Goal: Feedback & Contribution: Contribute content

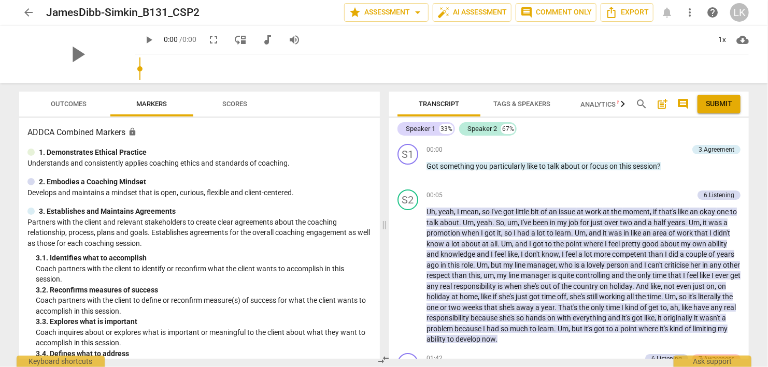
scroll to position [51, 0]
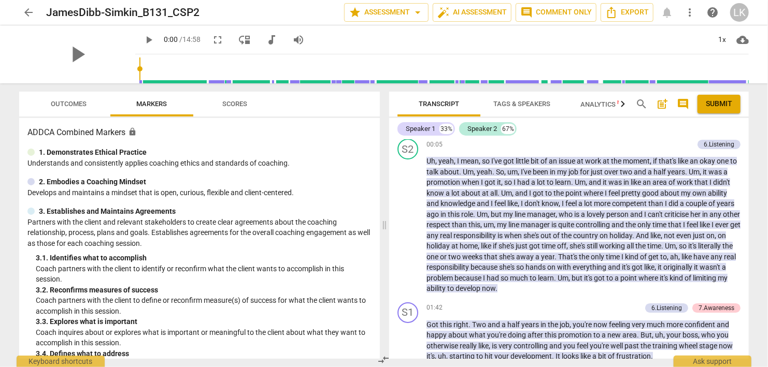
click at [142, 39] on span "play_arrow" at bounding box center [148, 40] width 12 height 12
click at [142, 39] on span "pause" at bounding box center [148, 40] width 12 height 12
click at [582, 142] on div "00:05 + Add competency 6.Listening keyboard_arrow_right" at bounding box center [583, 144] width 314 height 11
click at [69, 103] on span "Outcomes" at bounding box center [69, 104] width 36 height 8
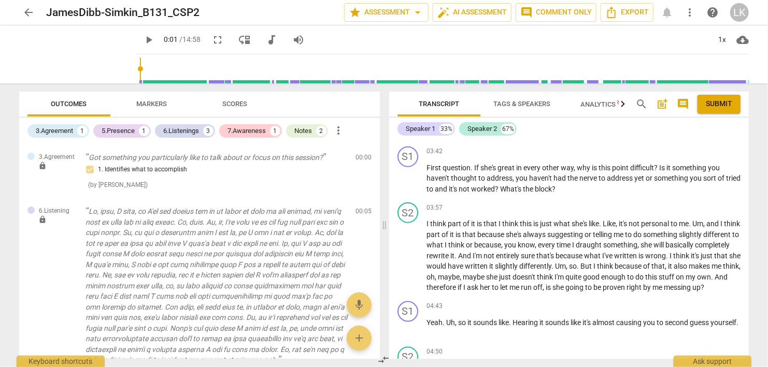
scroll to position [588, 0]
click at [415, 180] on span "play_arrow" at bounding box center [408, 178] width 17 height 12
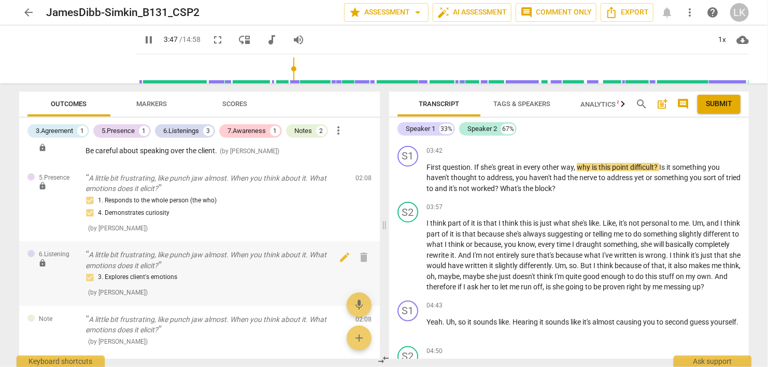
scroll to position [525, 0]
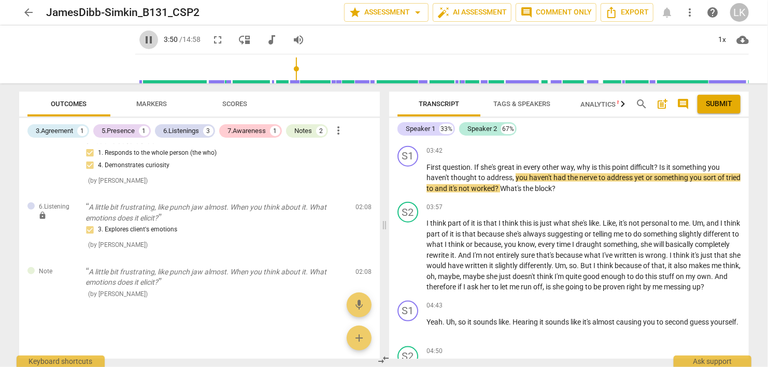
click at [142, 38] on span "pause" at bounding box center [148, 40] width 12 height 12
click at [685, 152] on div "+" at bounding box center [683, 151] width 10 height 10
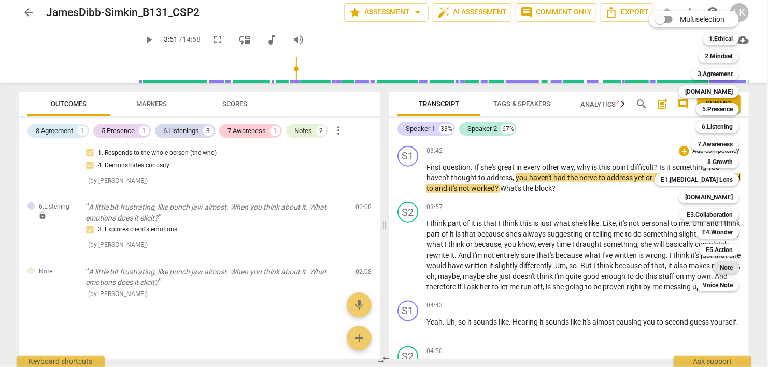
click at [721, 264] on b "Note" at bounding box center [725, 268] width 13 height 12
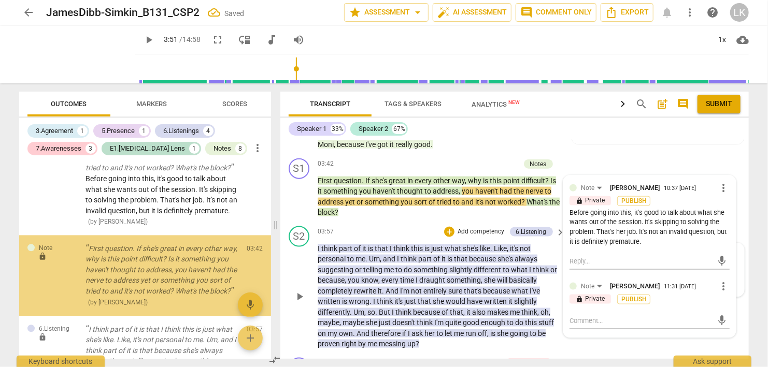
scroll to position [1137, 0]
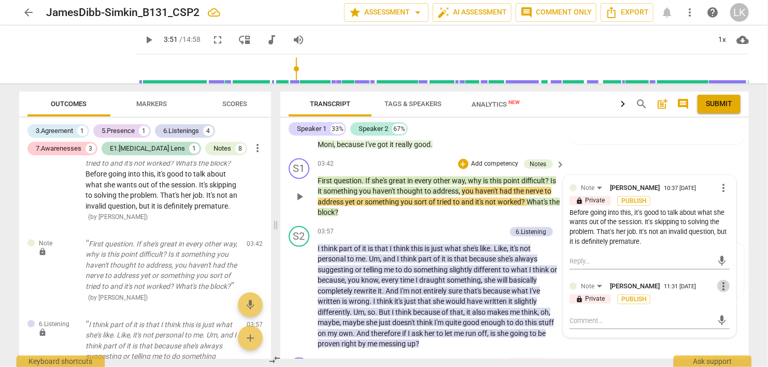
click at [723, 283] on span "more_vert" at bounding box center [723, 286] width 12 height 12
click at [685, 293] on div at bounding box center [384, 183] width 768 height 367
click at [725, 283] on span "more_vert" at bounding box center [723, 286] width 12 height 12
click at [734, 302] on li "Delete" at bounding box center [735, 305] width 36 height 20
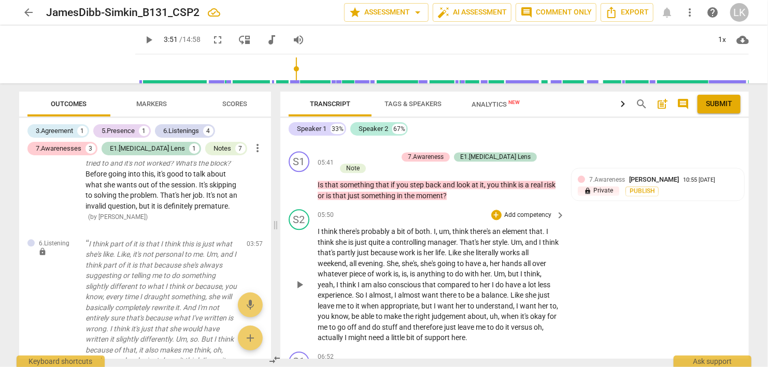
scroll to position [1200, 0]
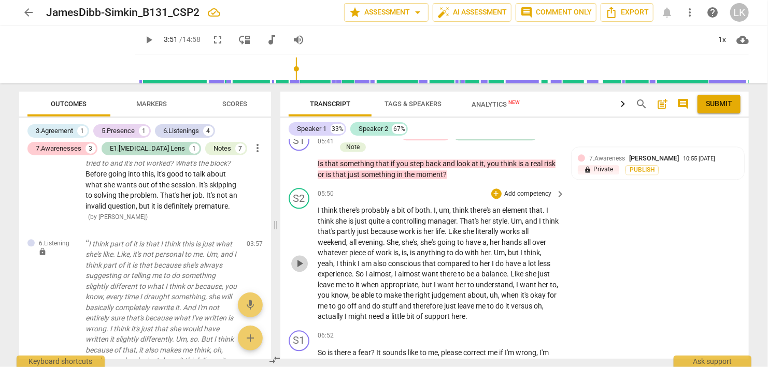
click at [299, 257] on span "play_arrow" at bounding box center [299, 263] width 12 height 12
click at [300, 257] on span "pause" at bounding box center [299, 263] width 12 height 12
type input "412"
click at [499, 189] on div "+" at bounding box center [496, 194] width 10 height 10
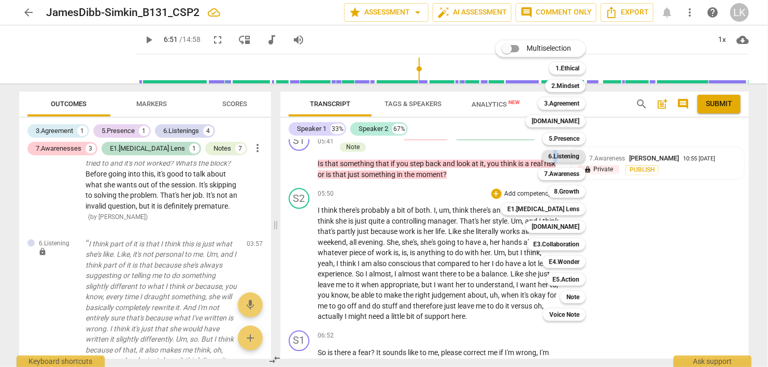
click at [555, 155] on b "6.Listening" at bounding box center [563, 156] width 31 height 12
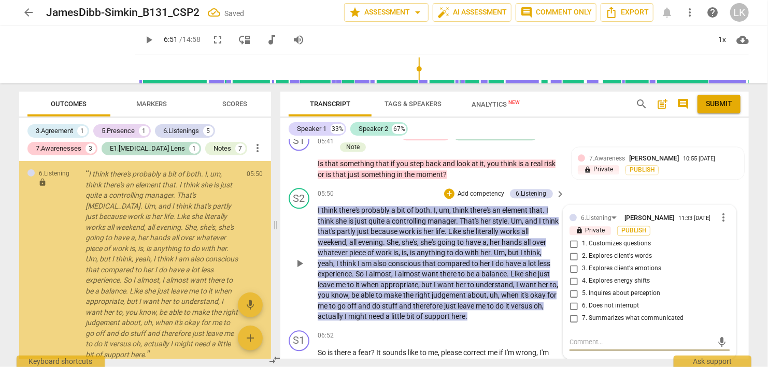
scroll to position [2064, 0]
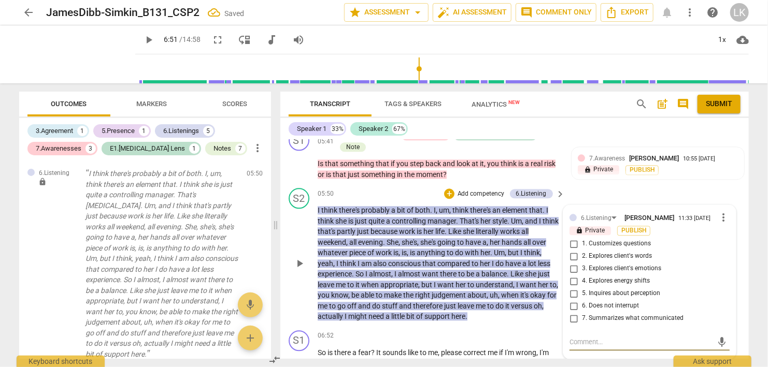
click at [574, 300] on input "6. Does not interrupt" at bounding box center [573, 306] width 17 height 12
checkbox input "true"
click at [575, 337] on textarea at bounding box center [640, 342] width 143 height 10
type textarea "I"
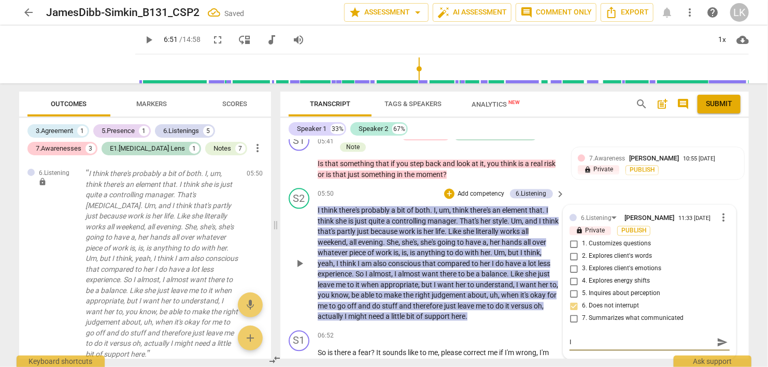
type textarea "I"
type textarea "I d"
type textarea "I do"
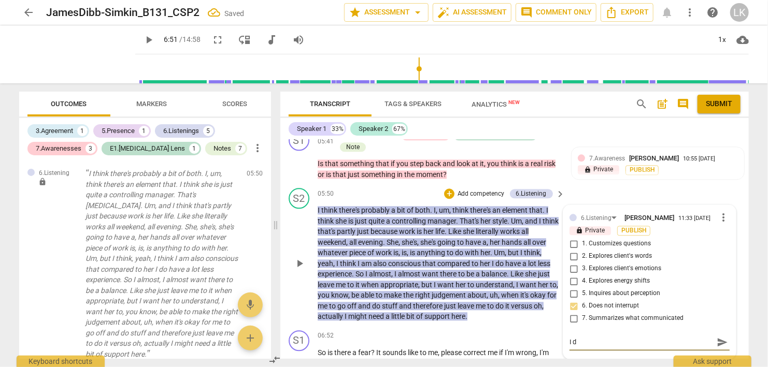
type textarea "I do"
type textarea "I don"
type textarea "I don'"
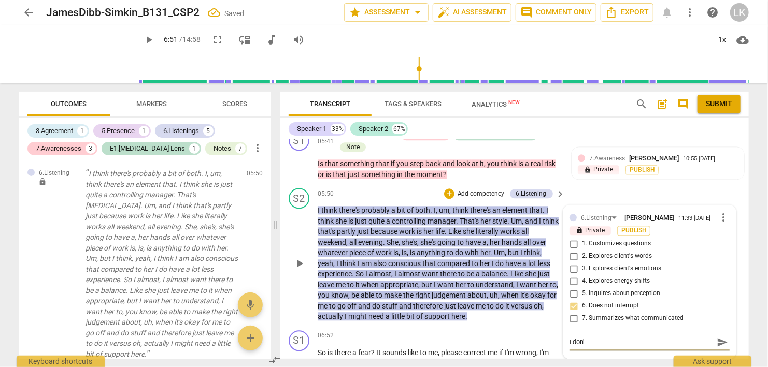
type textarea "I don't"
type textarea "I don't n"
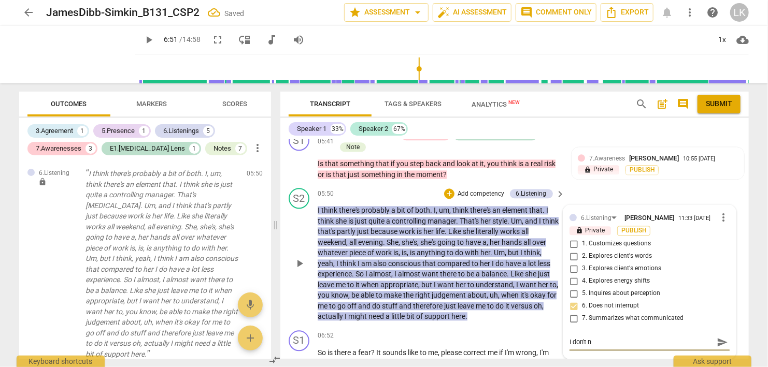
type textarea "I don't ne"
type textarea "I don't nee"
type textarea "I don't need"
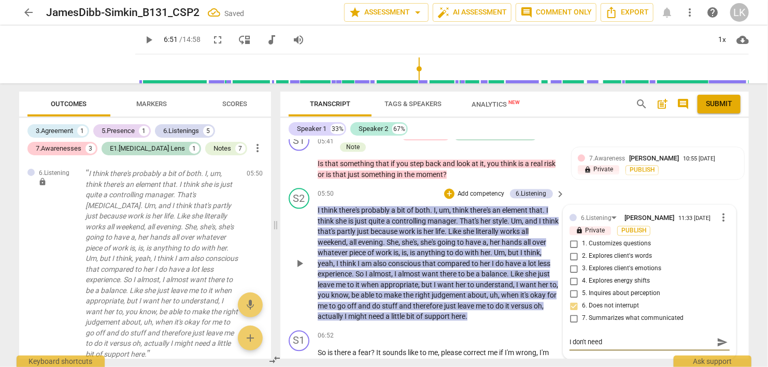
type textarea "I don't need"
type textarea "I don't need t"
type textarea "I don't need to"
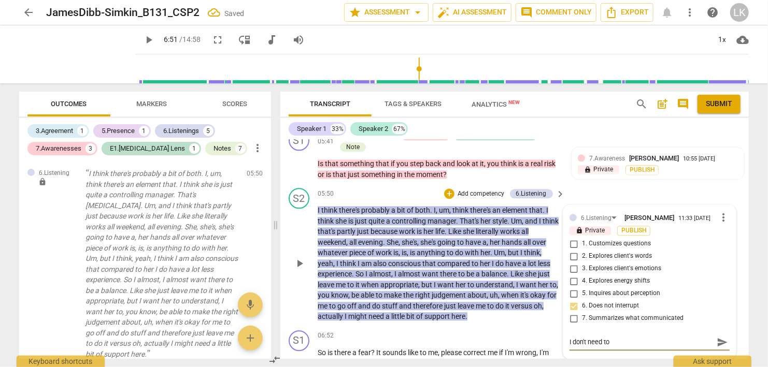
type textarea "I don't need to"
type textarea "I don't need to k"
type textarea "I don't need to ke"
type textarea "I don't need to [PERSON_NAME]"
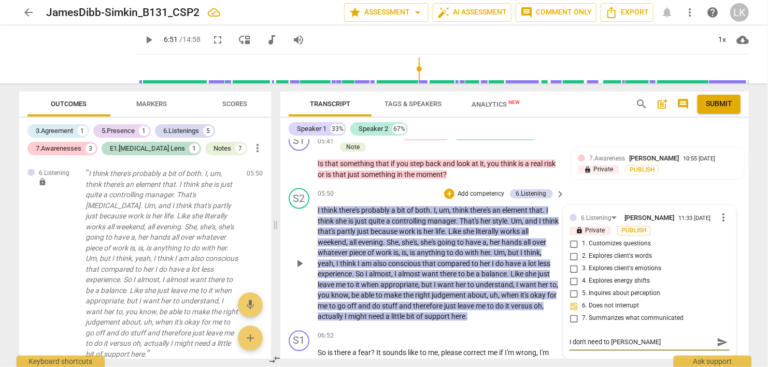
type textarea "I don't need to keep"
type textarea "I don't need to keep m"
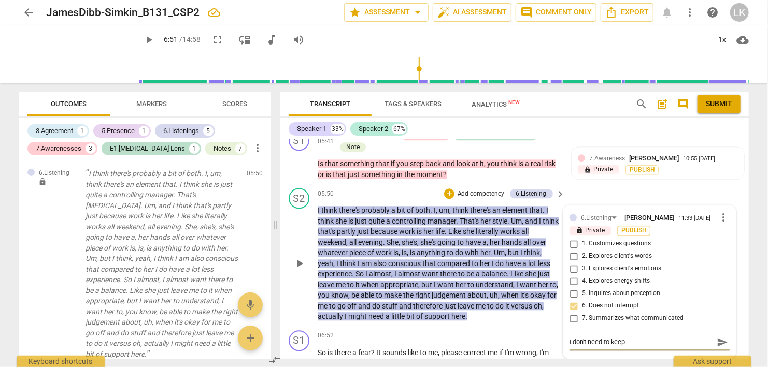
type textarea "I don't need to keep m"
type textarea "I don't need to keep ma"
type textarea "I don't need to keep mar"
type textarea "I don't need to keep [PERSON_NAME]"
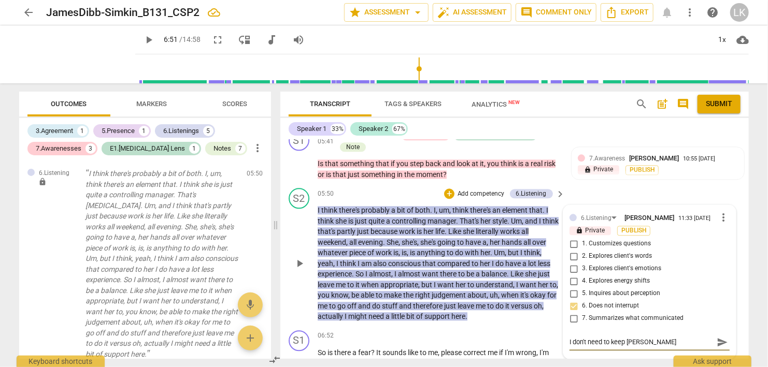
type textarea "I don't need to keep [PERSON_NAME]"
type textarea "I don't need to keep marking"
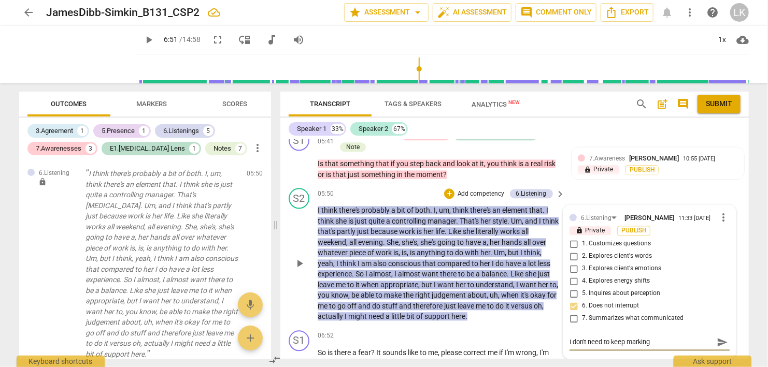
type textarea "I don't need to keep marking"
type textarea "I don't need to keep marking t"
type textarea "I don't need to keep marking th"
type textarea "I don't need to keep marking thi"
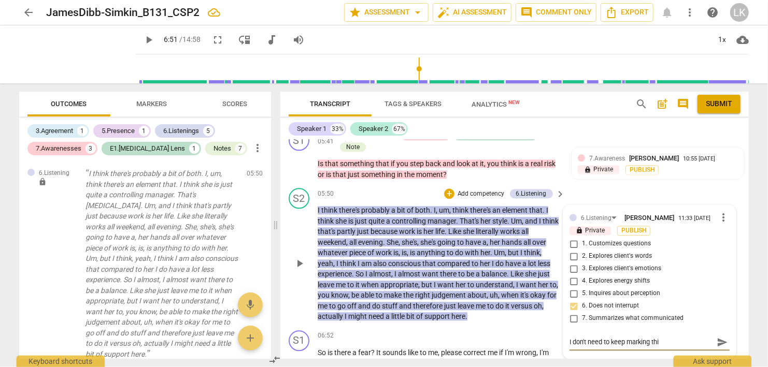
type textarea "I don't need to keep marking this"
type textarea "I don't need to keep marking this c"
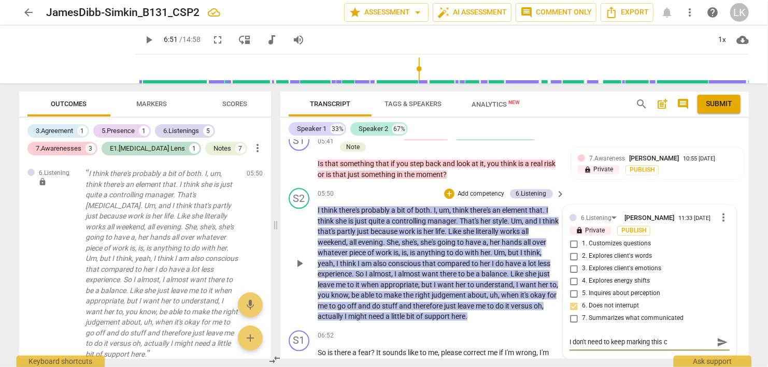
type textarea "I don't need to keep marking this co"
type textarea "I don't need to keep marking this con"
type textarea "I don't need to keep marking this cons"
type textarea "I don't need to keep marking this consi"
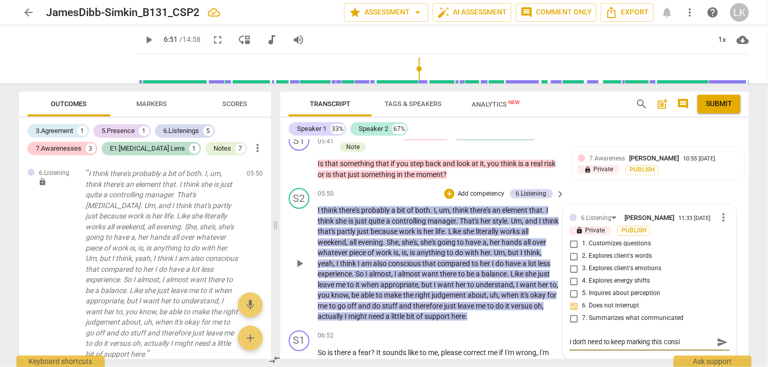
type textarea "I don't need to keep marking this cons"
type textarea "I don't need to keep marking this con"
type textarea "I don't need to keep marking this co"
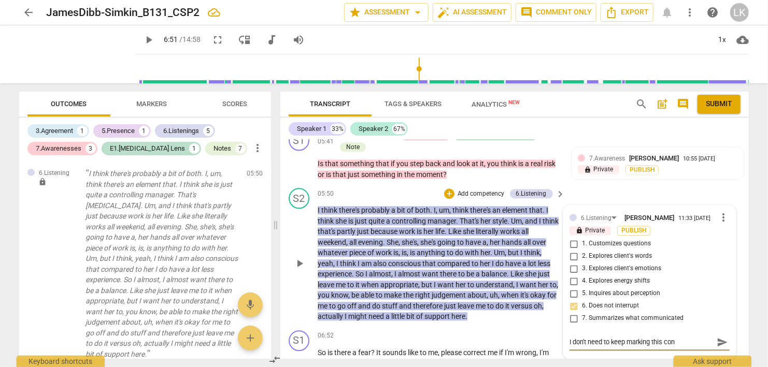
type textarea "I don't need to keep marking this co"
type textarea "I don't need to keep marking this c"
type textarea "I don't need to keep marking this"
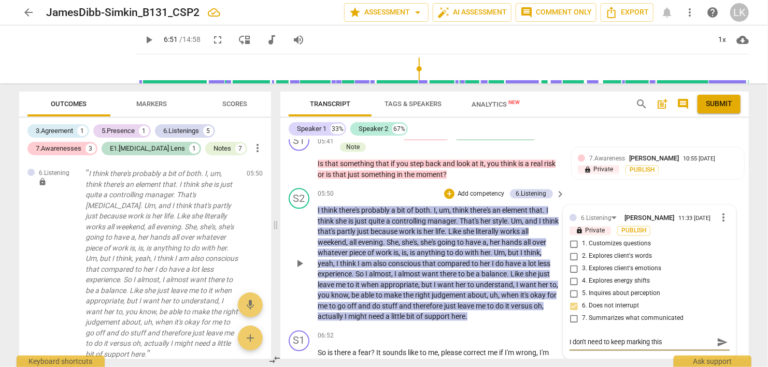
type textarea "I don't need to keep marking this C"
type textarea "I don't need to keep marking this Co"
type textarea "I don't need to keep marking this Com"
type textarea "I don't need to keep marking this Comp"
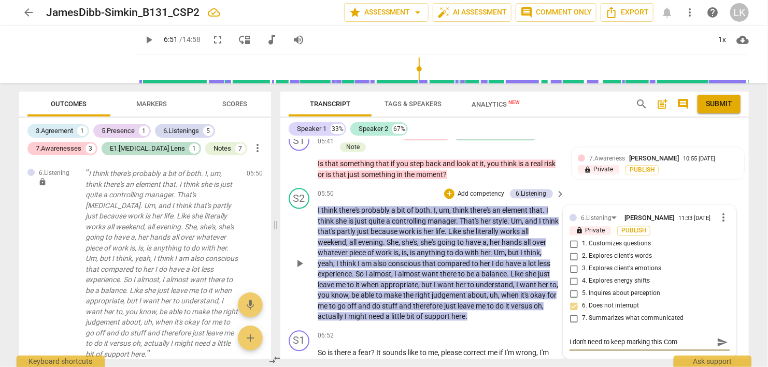
type textarea "I don't need to keep marking this Comp"
type textarea "I don't need to keep marking this Compe"
type textarea "I don't need to keep marking this Compet"
type textarea "I don't need to keep marking this Compete"
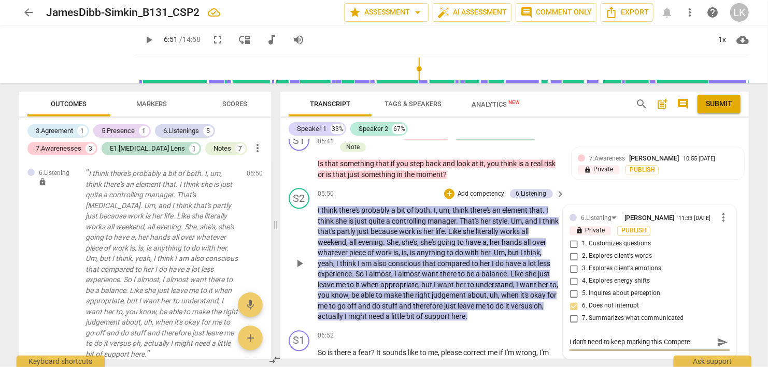
type textarea "I don't need to keep marking this Competen"
type textarea "I don't need to keep marking this Competenc"
type textarea "I don't need to keep marking this Competency"
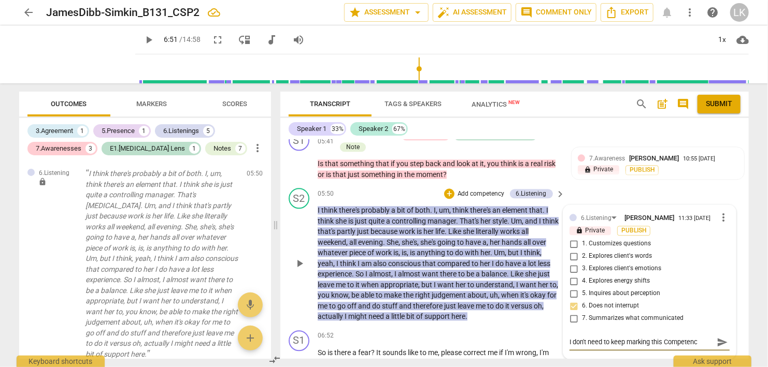
type textarea "I don't need to keep marking this Competency"
type textarea "I don't need to keep marking this Competency a"
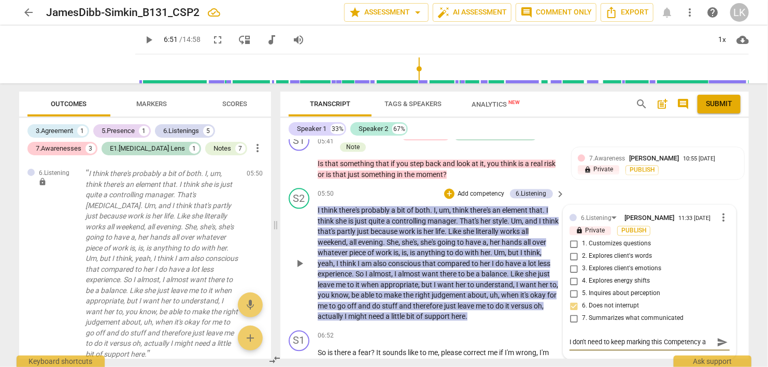
type textarea "I don't need to keep marking this Competency as"
type textarea "I don't need to keep marking this Competency as y"
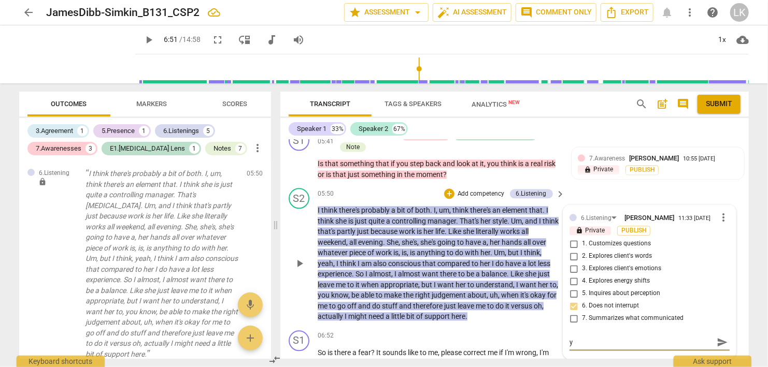
type textarea "I don't need to keep marking this Competency as yo"
type textarea "I don't need to keep marking this Competency as you"
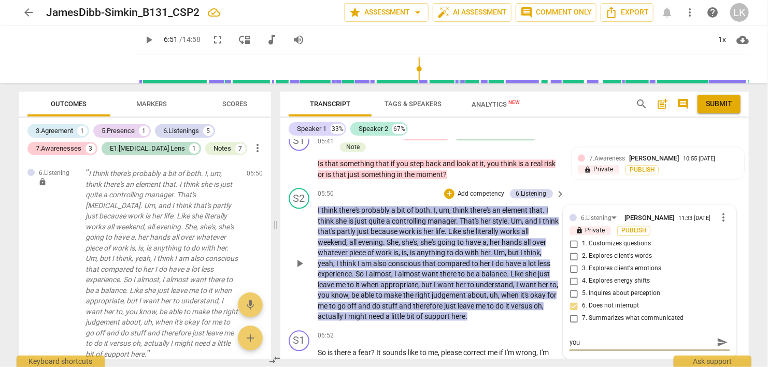
type textarea "I don't need to keep marking this Competency as you"
type textarea "I don't need to keep marking this Competency as you a"
type textarea "I don't need to keep marking this Competency as you ar"
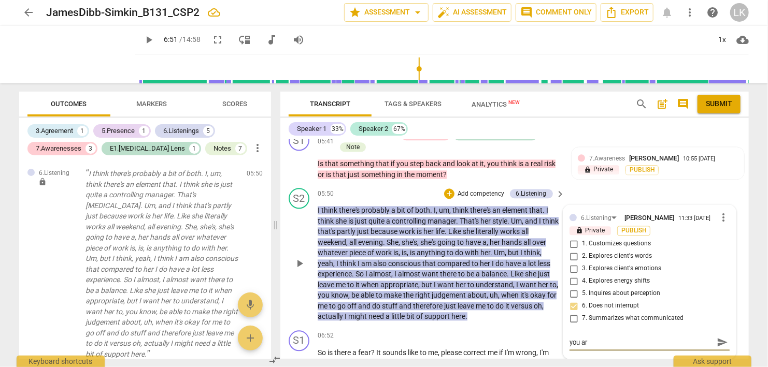
scroll to position [0, 0]
type textarea "I don't need to keep marking this Competency as you are"
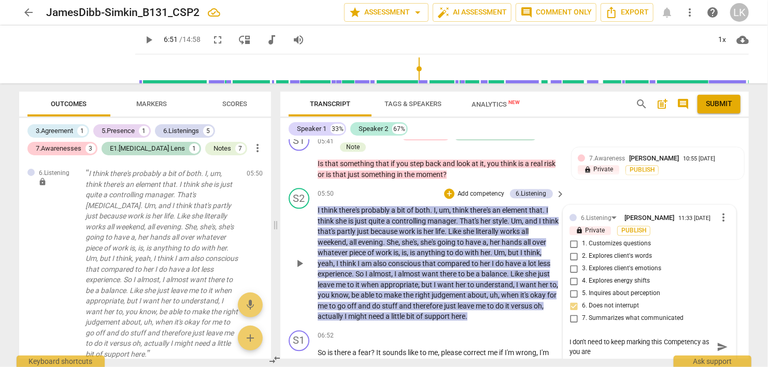
type textarea "I don't need to keep marking this Competency as you are e"
type textarea "I don't need to keep marking this Competency as you are"
type textarea "I don't need to keep marking this Competency as you are d"
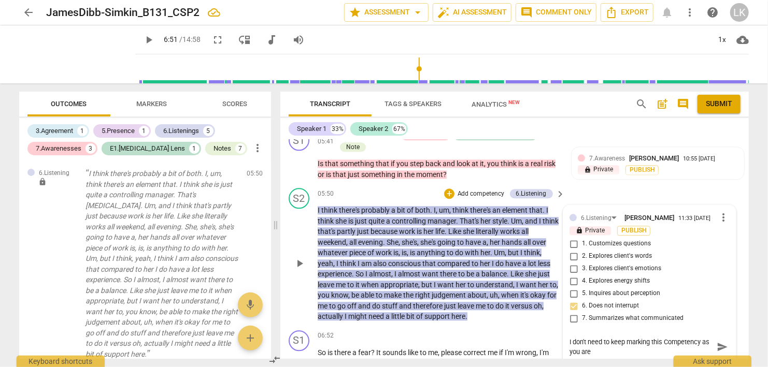
type textarea "I don't need to keep marking this Competency as you are d"
type textarea "I don't need to keep marking this Competency as you are de"
type textarea "I don't need to keep marking this Competency as you are dem"
type textarea "I don't need to keep marking this Competency as you are demo"
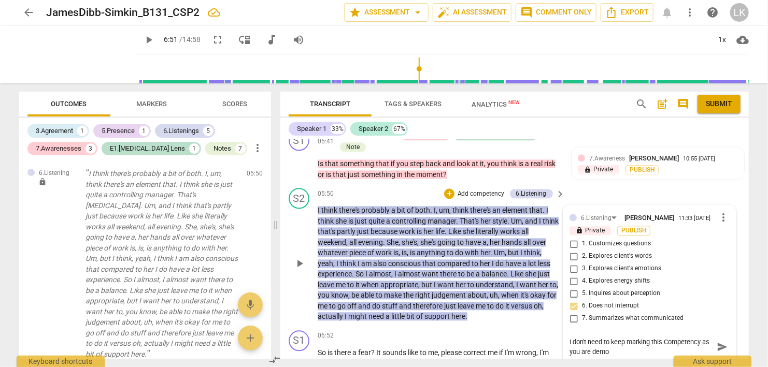
type textarea "I don't need to keep marking this Competency as you are demon"
type textarea "I don't need to keep marking this Competency as you are demons"
type textarea "I don't need to keep marking this Competency as you are demonst"
type textarea "I don't need to keep marking this Competency as you are demonstr"
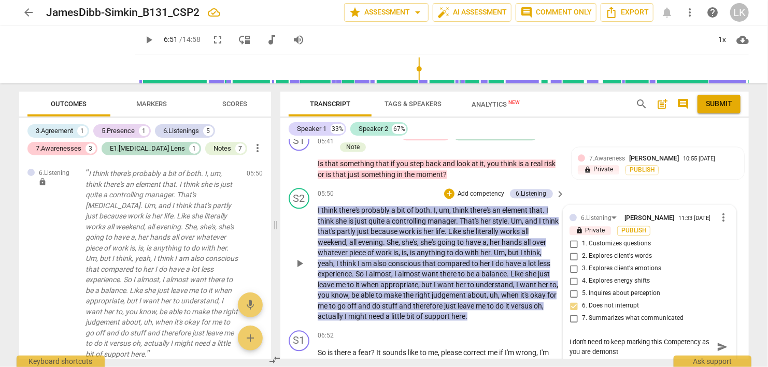
type textarea "I don't need to keep marking this Competency as you are demonstr"
type textarea "I don't need to keep marking this Competency as you are demonstra"
type textarea "I don't need to keep marking this Competency as you are demonstrat"
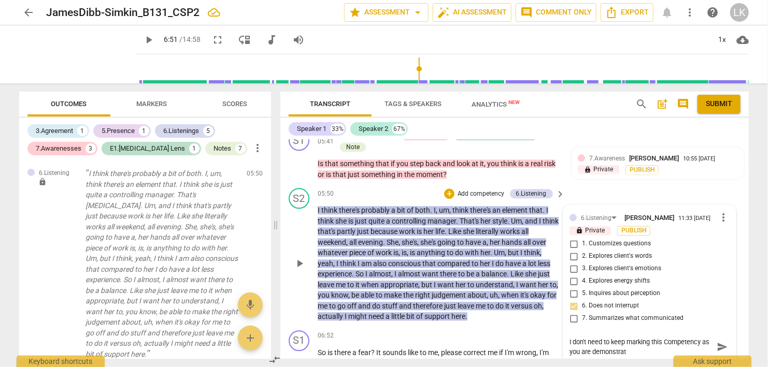
type textarea "I don't need to keep marking this Competency as you are demonstrati"
type textarea "I don't need to keep marking this Competency as you are demonstratin"
type textarea "I don't need to keep marking this Competency as you are demonstrating"
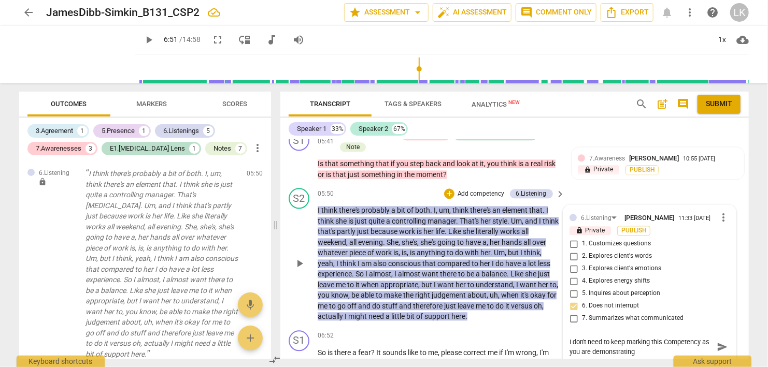
type textarea "I don't need to keep marking this Competency as you are demonstrating"
type textarea "I don't need to keep marking this Competency as you are demonstrating i"
type textarea "I don't need to keep marking this Competency as you are demonstrating it"
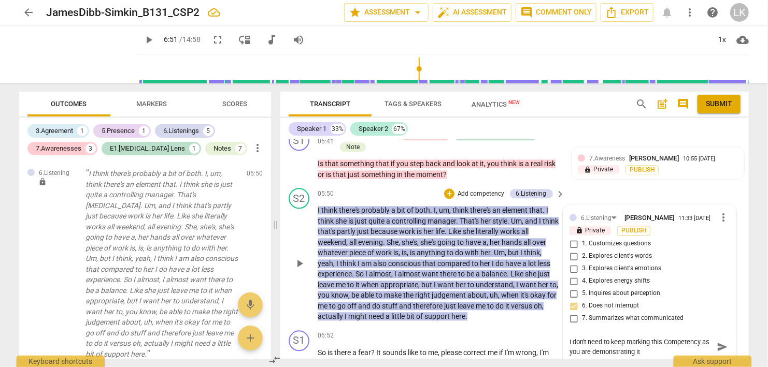
type textarea "I don't need to keep marking this Competency as you are demonstrating it c"
type textarea "I don't need to keep marking this Competency as you are demonstrating it co"
type textarea "I don't need to keep marking this Competency as you are demonstrating it con"
type textarea "I don't need to keep marking this Competency as you are demonstrating it cons"
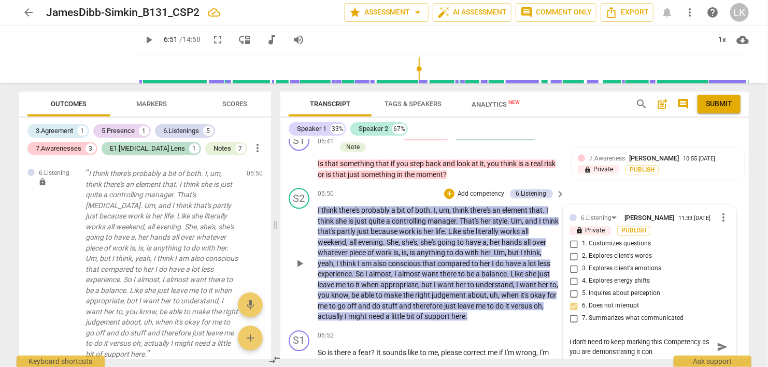
type textarea "I don't need to keep marking this Competency as you are demonstrating it cons"
type textarea "I don't need to keep marking this Competency as you are demonstrating it consi"
type textarea "I don't need to keep marking this Competency as you are demonstrating it consit"
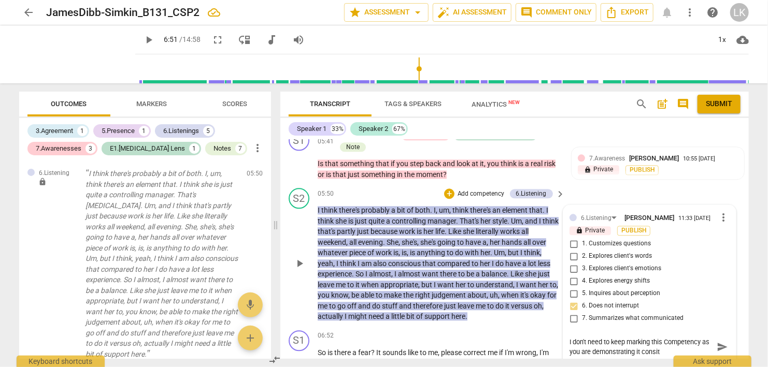
type textarea "I don't need to keep marking this Competency as you are demonstrating it consi"
type textarea "I don't need to keep marking this Competency as you are demonstrating it consis"
type textarea "I don't need to keep marking this Competency as you are demonstrating it consist"
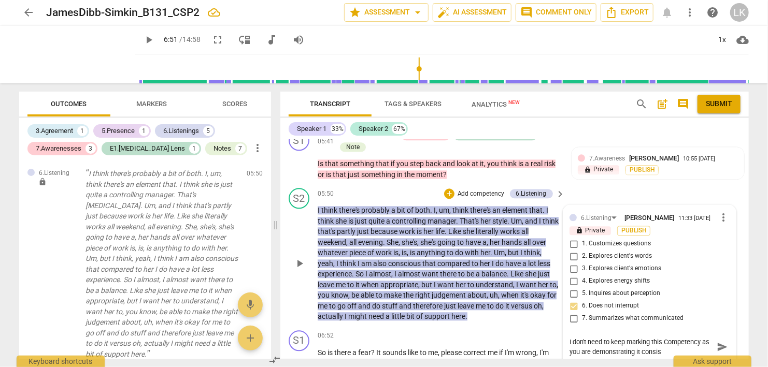
type textarea "I don't need to keep marking this Competency as you are demonstrating it consist"
type textarea "I don't need to keep marking this Competency as you are demonstrating it consis…"
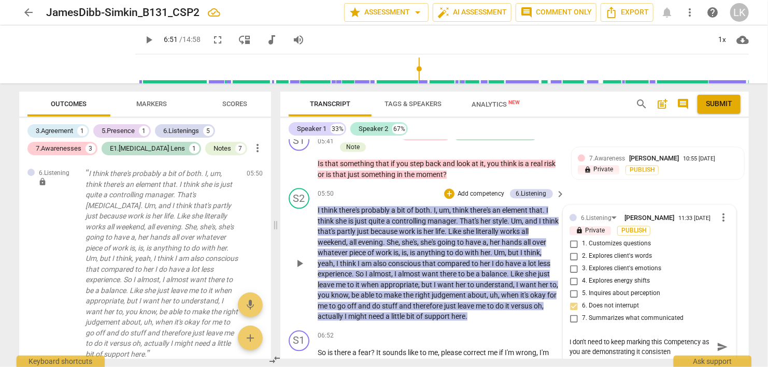
type textarea "I don't need to keep marking this Competency as you are demonstrating it consis…"
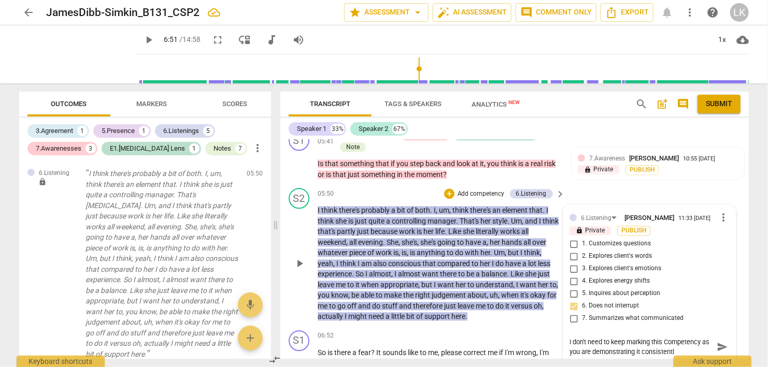
type textarea "I don't need to keep marking this Competency as you are demonstrating it consis…"
click at [722, 341] on span "send" at bounding box center [721, 346] width 11 height 11
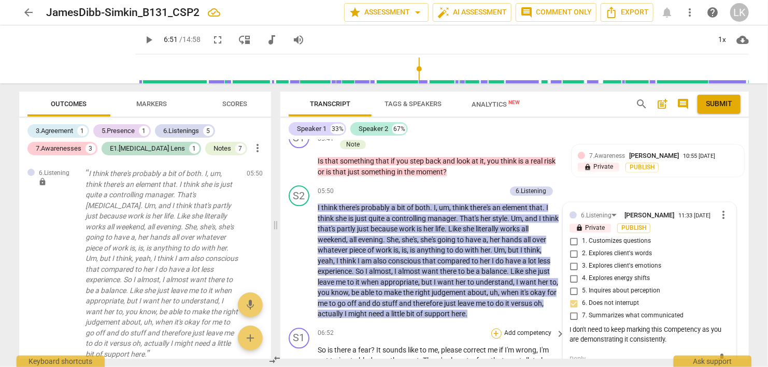
scroll to position [1200, 0]
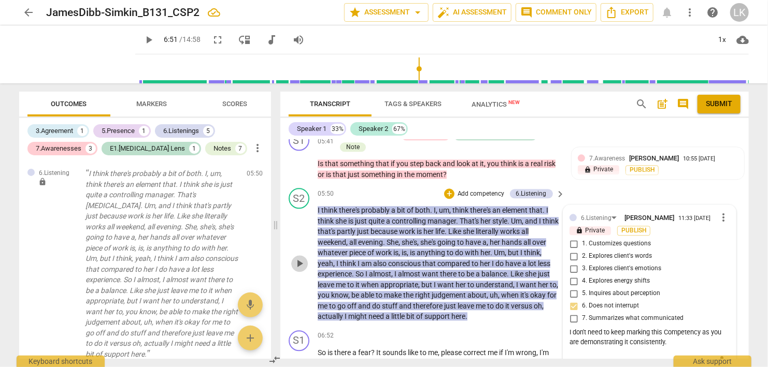
click at [301, 257] on span "play_arrow" at bounding box center [299, 263] width 12 height 12
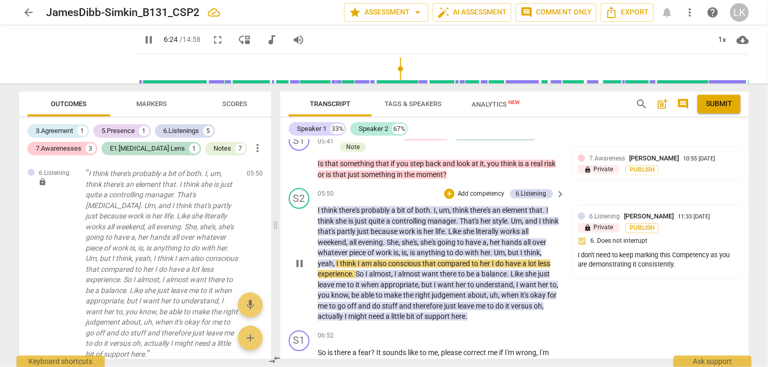
click at [299, 257] on span "pause" at bounding box center [299, 263] width 12 height 12
type input "385"
click at [451, 189] on div "+" at bounding box center [449, 194] width 10 height 10
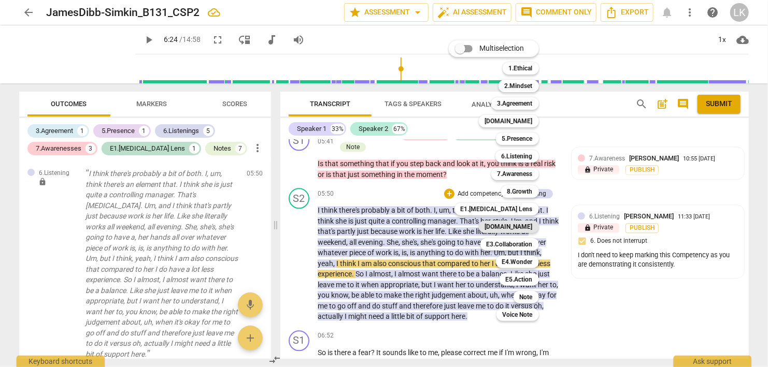
click at [513, 224] on b "[DOMAIN_NAME]" at bounding box center [509, 227] width 48 height 12
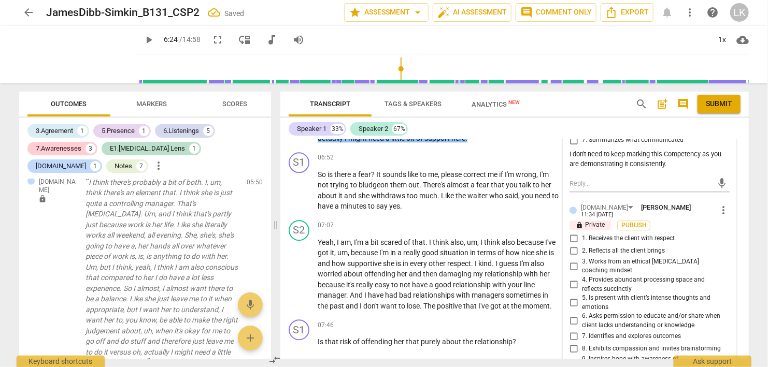
scroll to position [1379, 0]
click at [573, 278] on input "4. Provides abundant processing space and reflects succinctly" at bounding box center [573, 284] width 17 height 12
checkbox input "true"
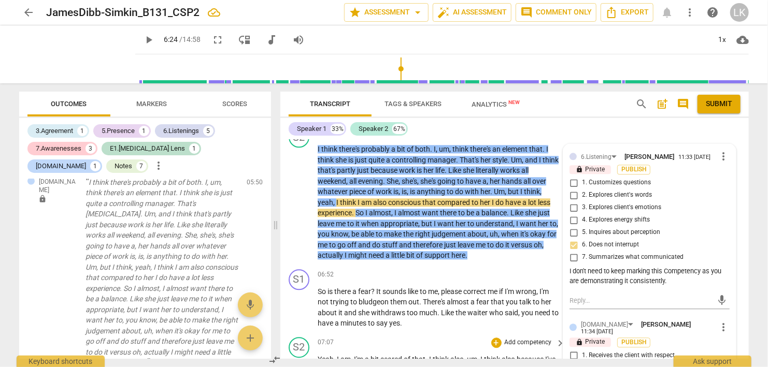
scroll to position [1260, 0]
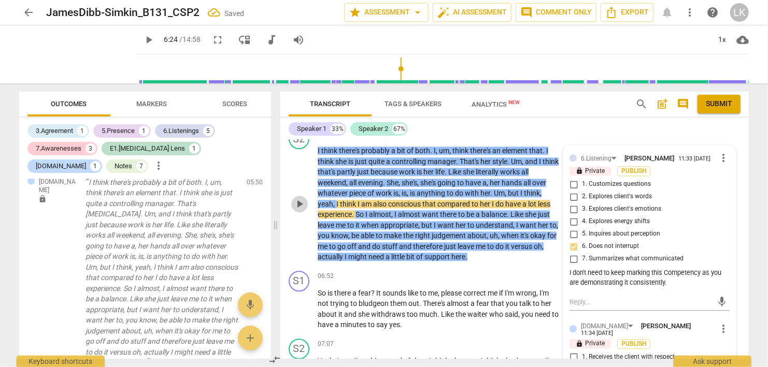
click at [298, 198] on span "play_arrow" at bounding box center [299, 204] width 12 height 12
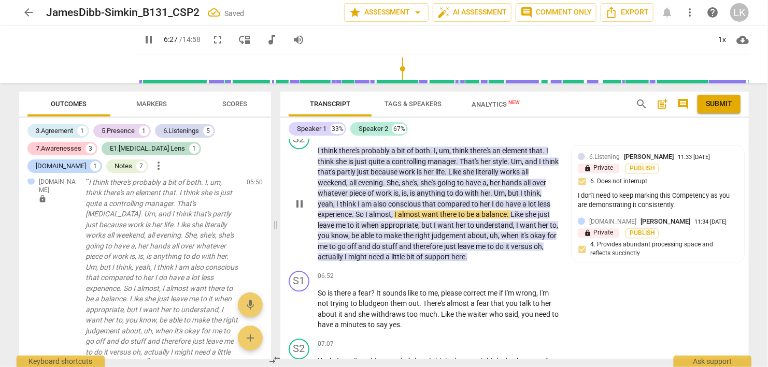
scroll to position [1200, 0]
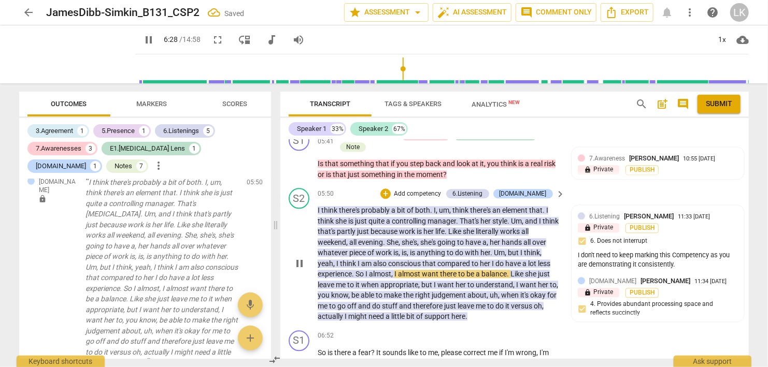
click at [542, 218] on span "think" at bounding box center [550, 221] width 16 height 8
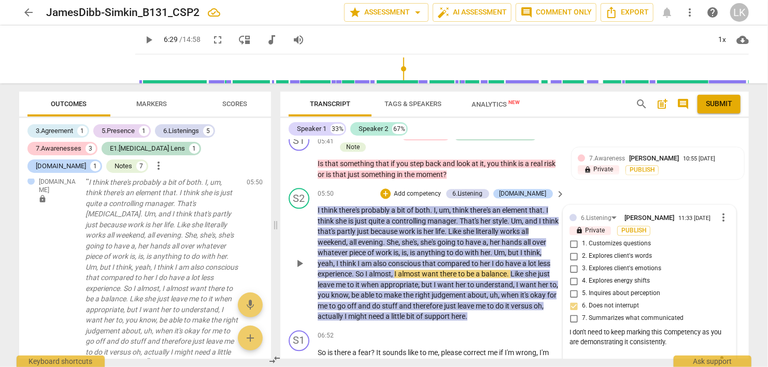
scroll to position [1140, 0]
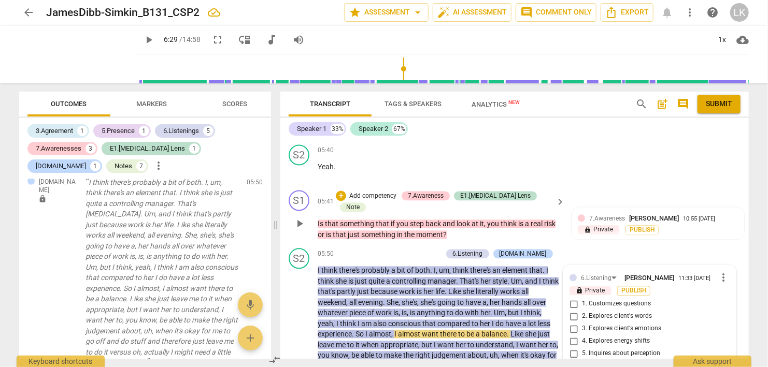
click at [299, 218] on span "play_arrow" at bounding box center [299, 224] width 12 height 12
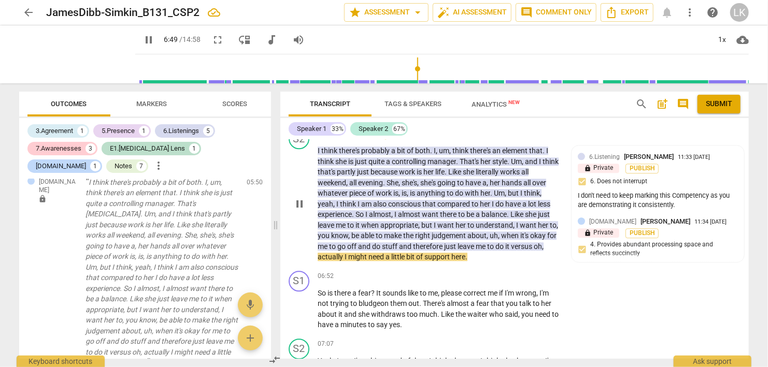
scroll to position [1320, 0]
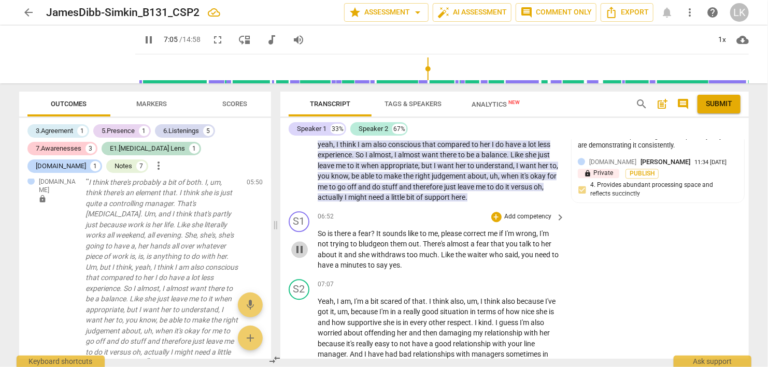
click at [301, 243] on span "pause" at bounding box center [299, 249] width 12 height 12
type input "426"
click at [496, 212] on div "+" at bounding box center [496, 217] width 10 height 10
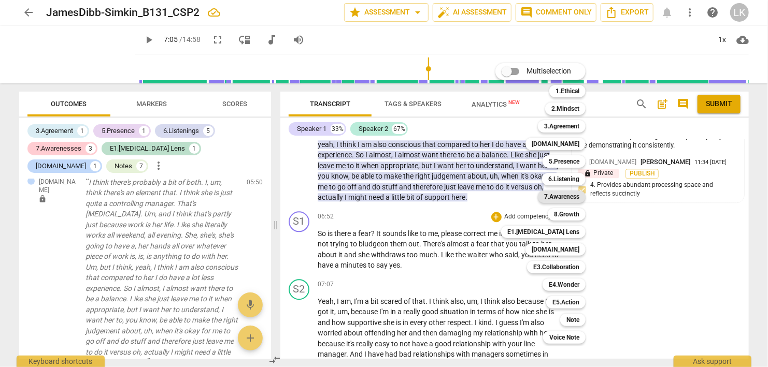
click at [556, 197] on b "7.Awareness" at bounding box center [561, 197] width 35 height 12
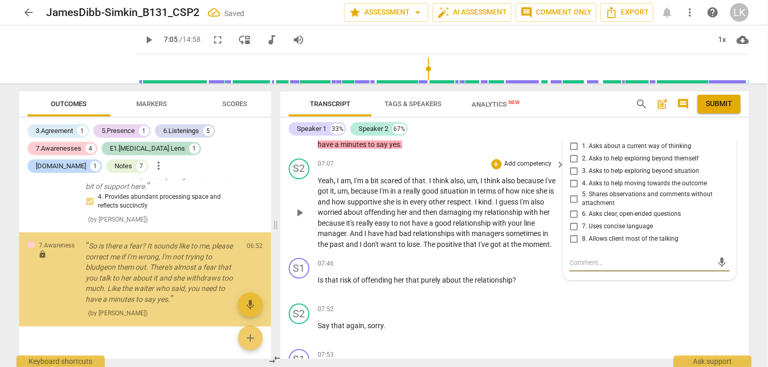
scroll to position [2505, 0]
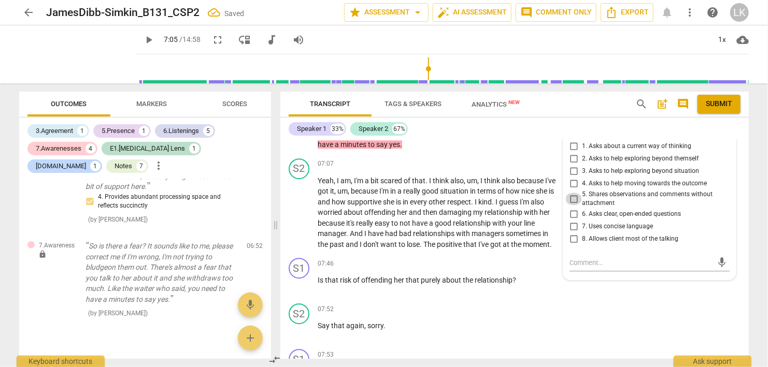
click at [572, 193] on input "5. Shares observations and comments without attachment" at bounding box center [573, 199] width 17 height 12
checkbox input "true"
click at [582, 258] on textarea at bounding box center [640, 263] width 143 height 10
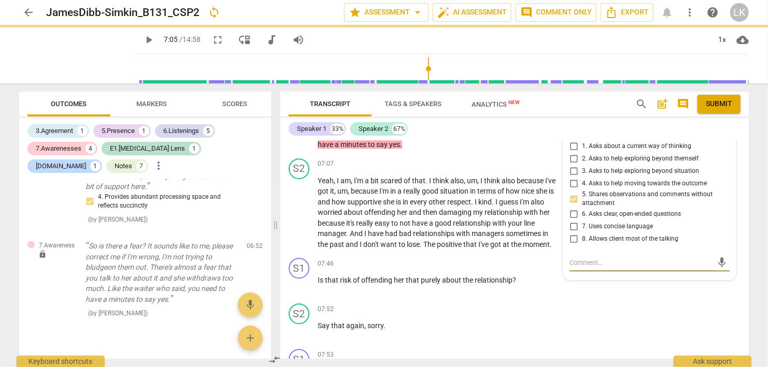
type textarea "G"
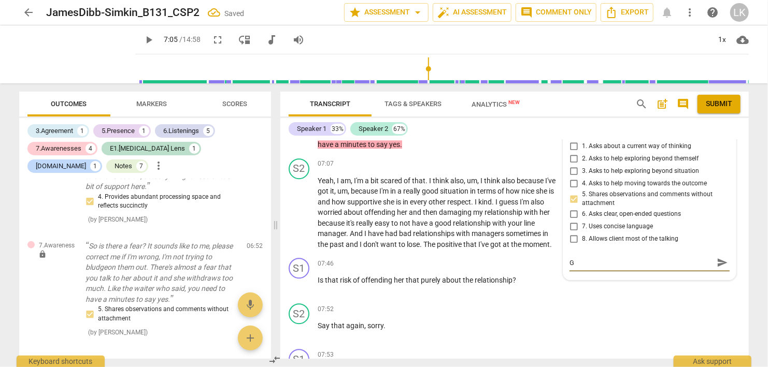
type textarea "Go"
type textarea "Goo"
type textarea "Good"
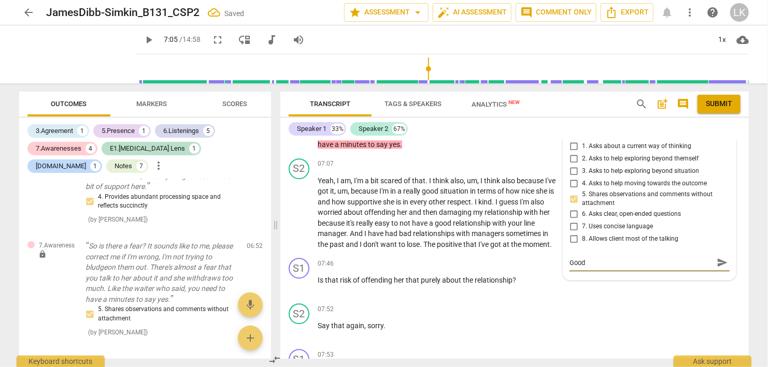
type textarea "Good"
type textarea "Good j"
type textarea "Good jo"
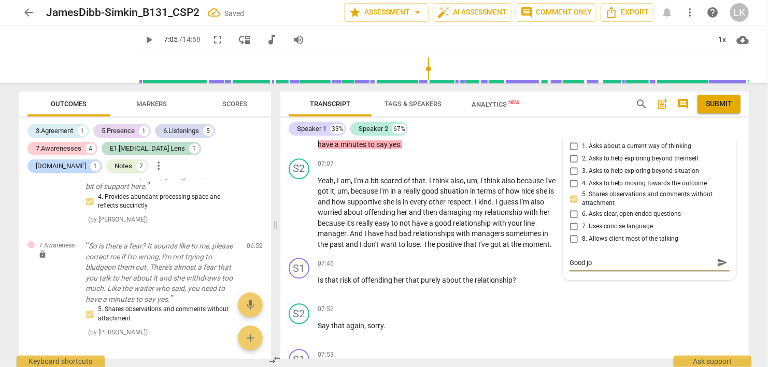
type textarea "Good job"
type textarea "Good job a"
type textarea "Good job as"
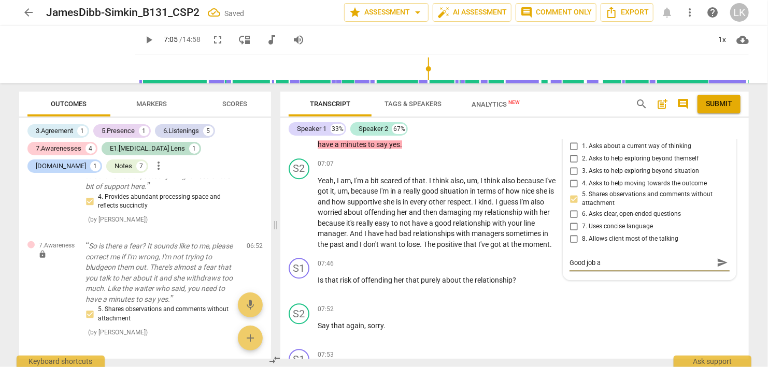
type textarea "Good job as"
type textarea "Good job ask"
type textarea "Good job aski"
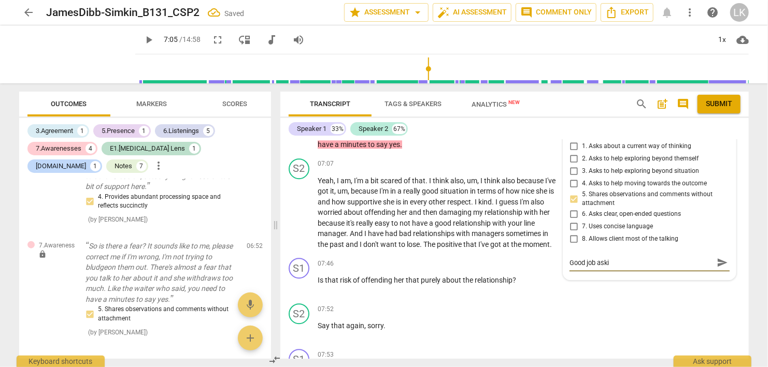
type textarea "Good job askin"
type textarea "Good job asking"
click at [720, 257] on span "send" at bounding box center [721, 262] width 11 height 11
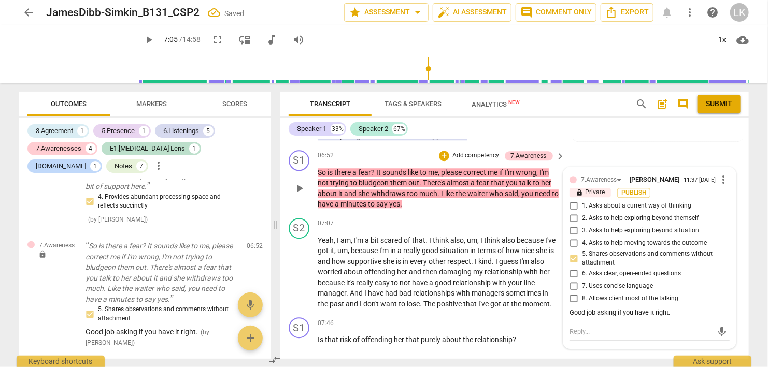
scroll to position [1321, 0]
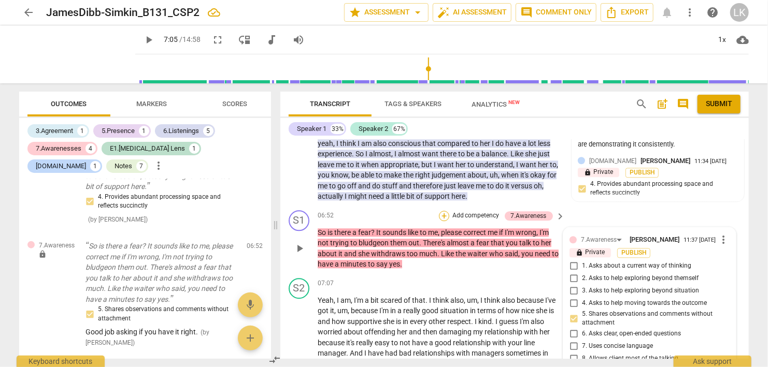
click at [443, 211] on div "+" at bounding box center [444, 216] width 10 height 10
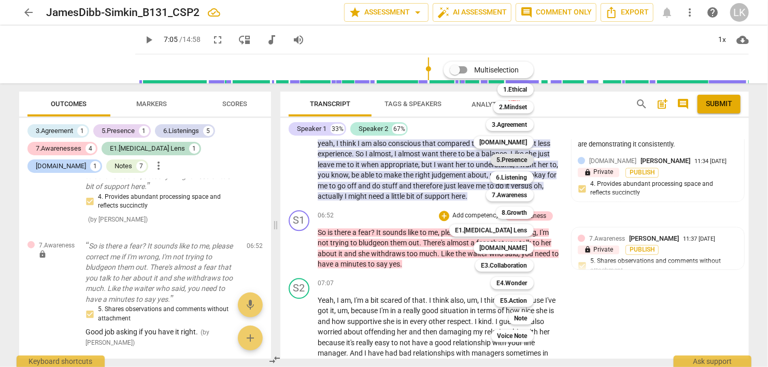
click at [517, 158] on b "5.Presence" at bounding box center [512, 160] width 31 height 12
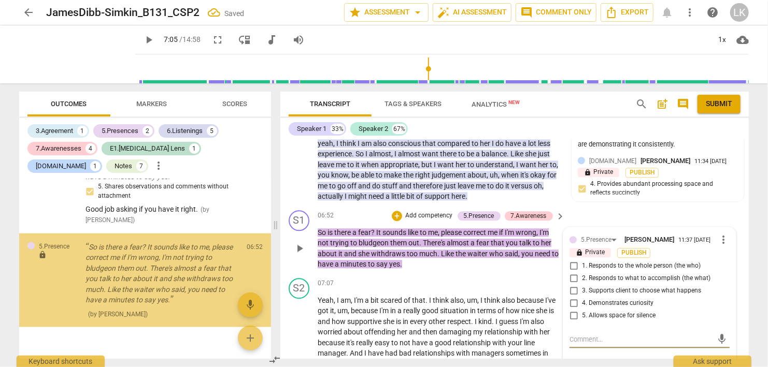
scroll to position [2628, 0]
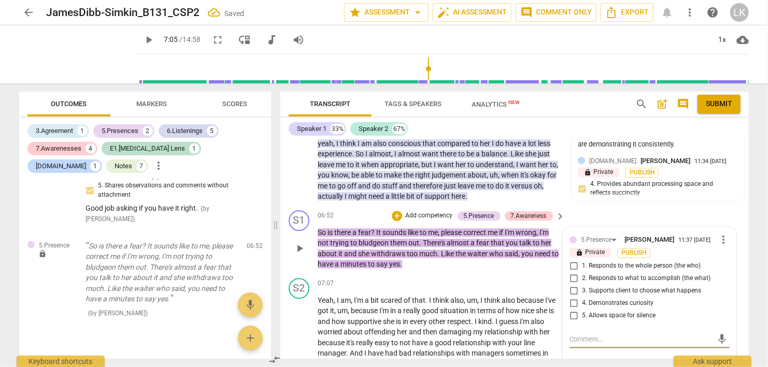
click at [575, 297] on input "4. Demonstrates curiosity" at bounding box center [573, 303] width 17 height 12
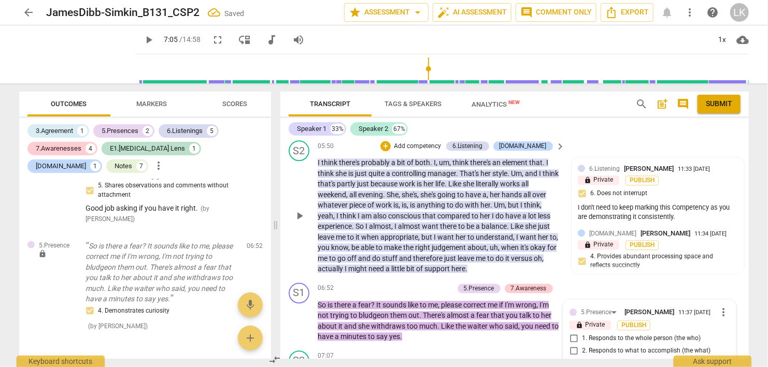
scroll to position [1261, 0]
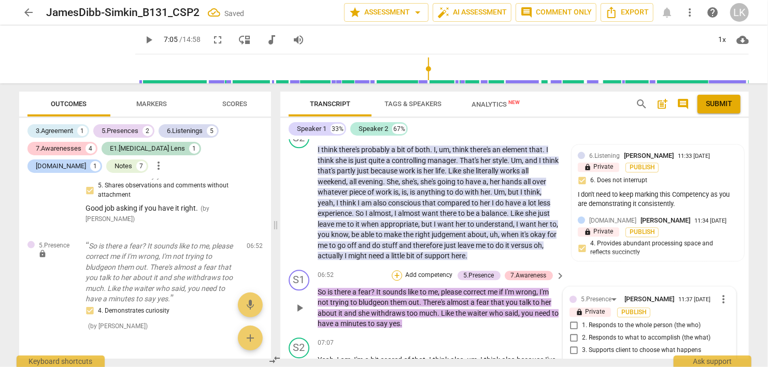
click at [398, 270] on div "+" at bounding box center [397, 275] width 10 height 10
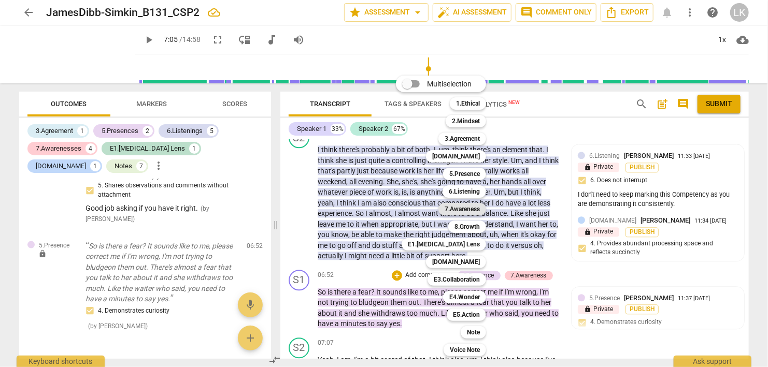
click at [473, 206] on b "7.Awareness" at bounding box center [461, 209] width 35 height 12
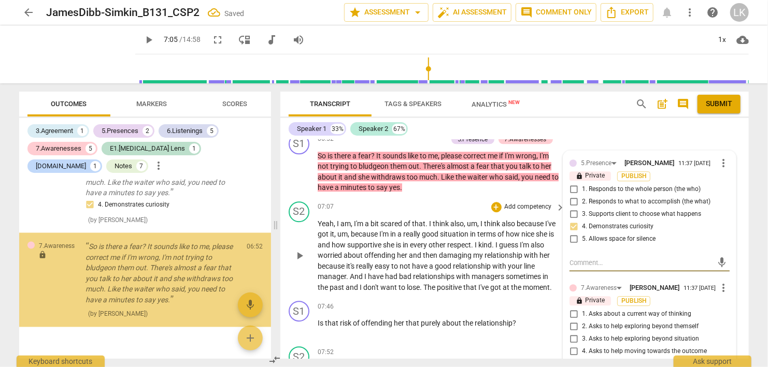
scroll to position [2735, 0]
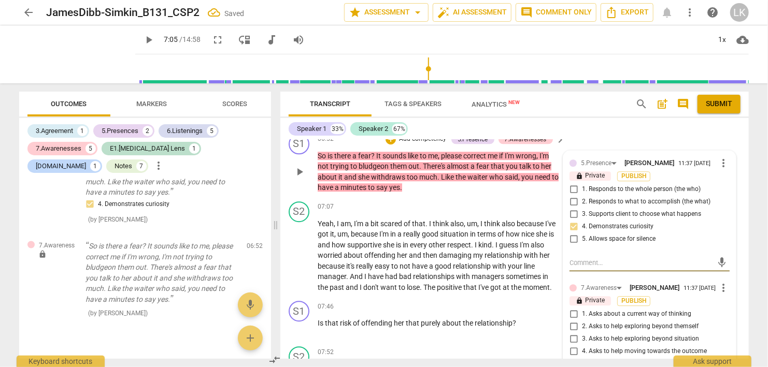
click at [576, 308] on input "1. Asks about a current way of thinking" at bounding box center [573, 314] width 17 height 12
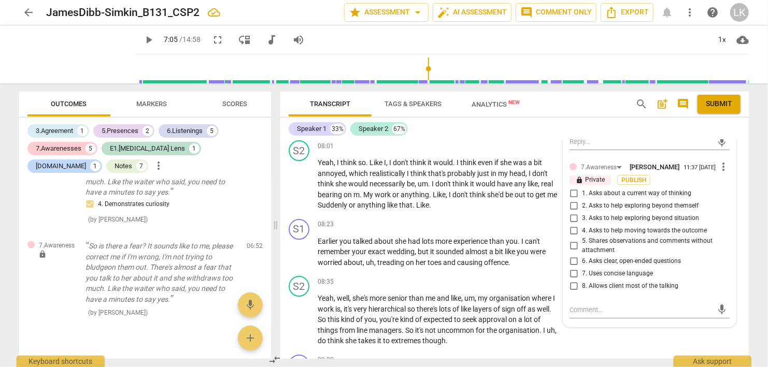
scroll to position [1636, 0]
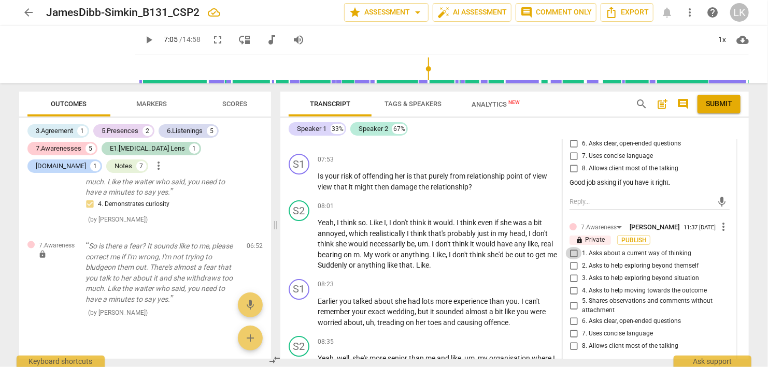
click at [573, 247] on input "1. Asks about a current way of thinking" at bounding box center [573, 253] width 17 height 12
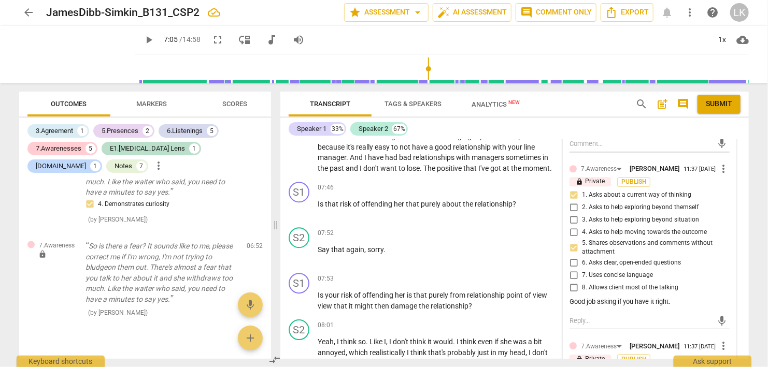
scroll to position [1457, 0]
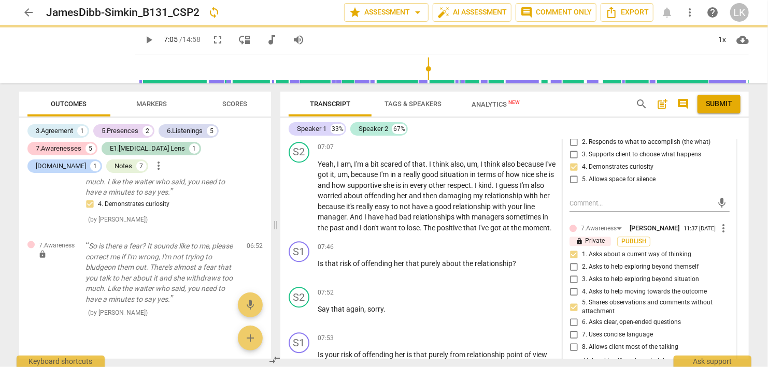
click at [574, 249] on input "1. Asks about a current way of thinking" at bounding box center [573, 255] width 17 height 12
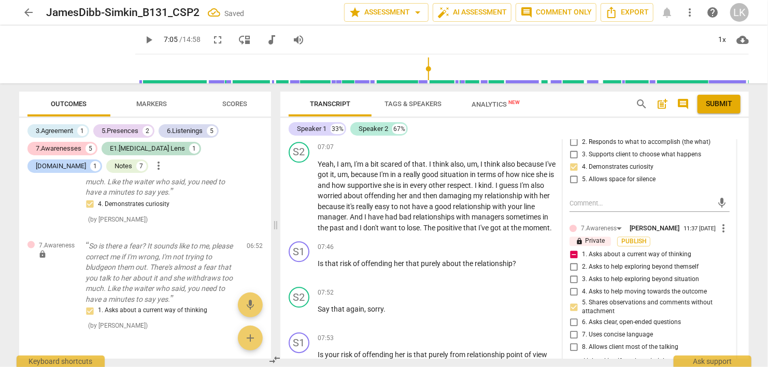
click at [574, 249] on input "1. Asks about a current way of thinking" at bounding box center [573, 255] width 17 height 12
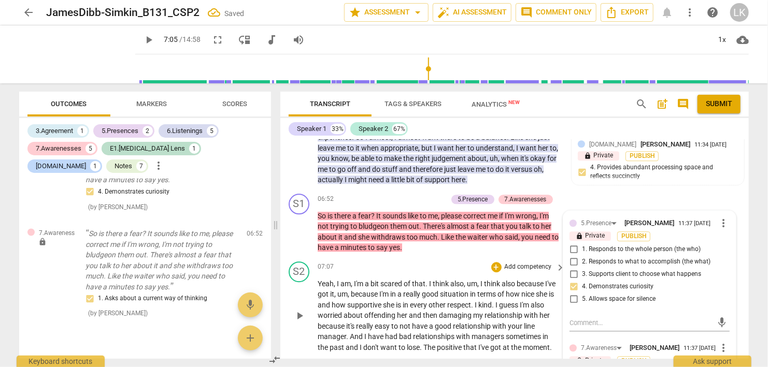
scroll to position [2735, 0]
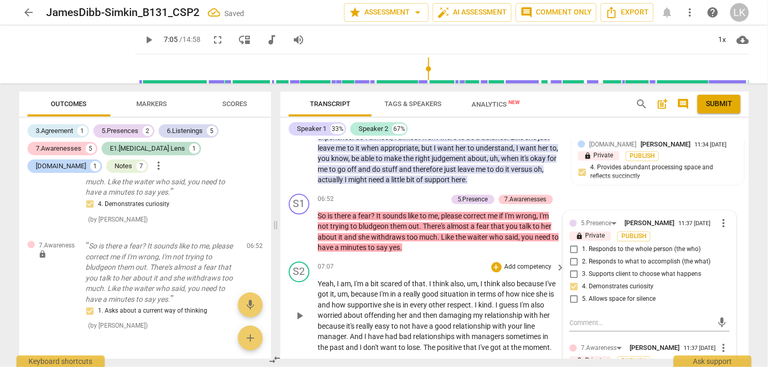
click at [302, 310] on span "play_arrow" at bounding box center [299, 316] width 12 height 12
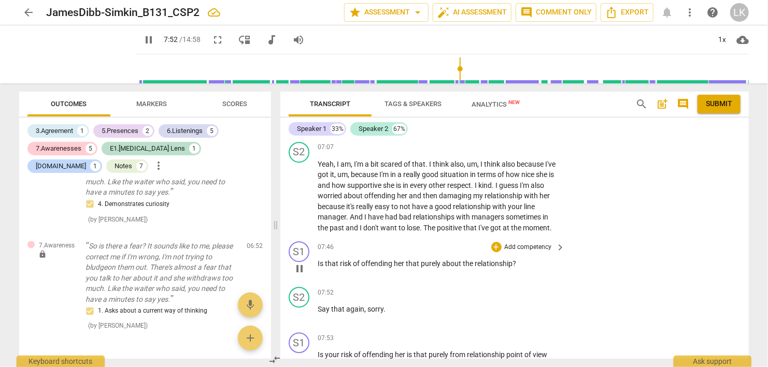
scroll to position [1516, 0]
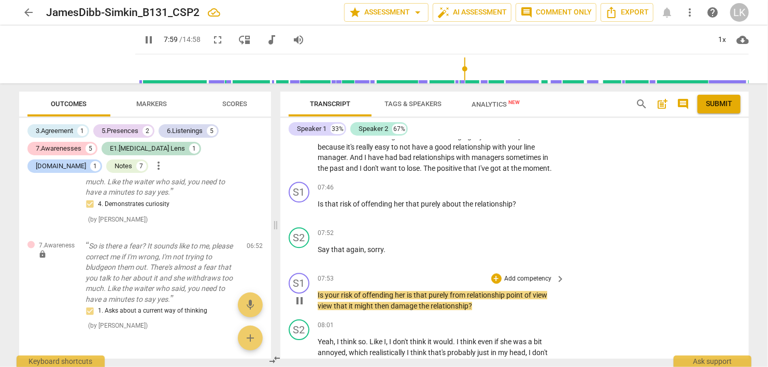
click at [301, 295] on span "pause" at bounding box center [299, 301] width 12 height 12
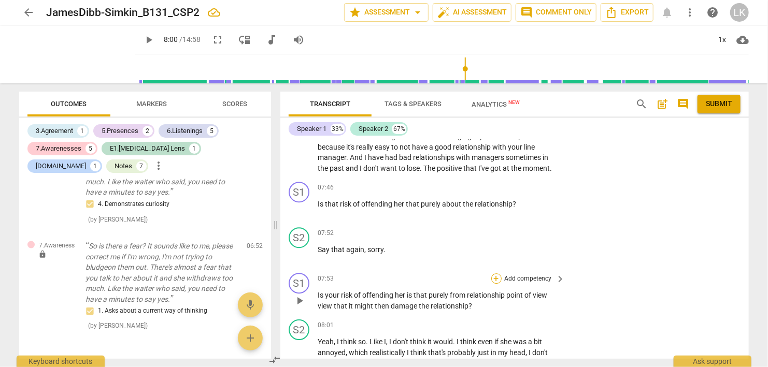
click at [494, 273] on div "+" at bounding box center [496, 278] width 10 height 10
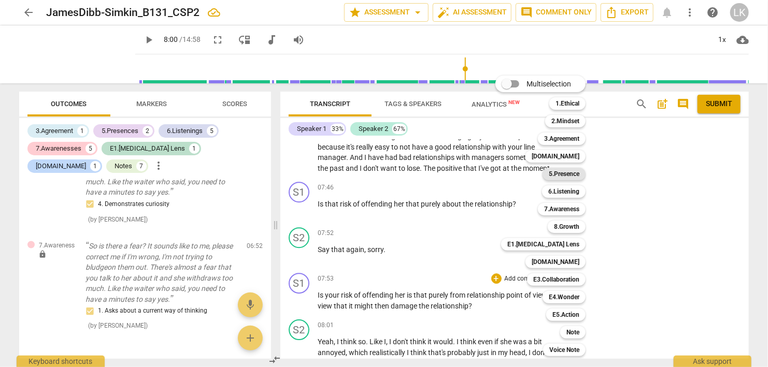
click at [558, 172] on b "5.Presence" at bounding box center [563, 174] width 31 height 12
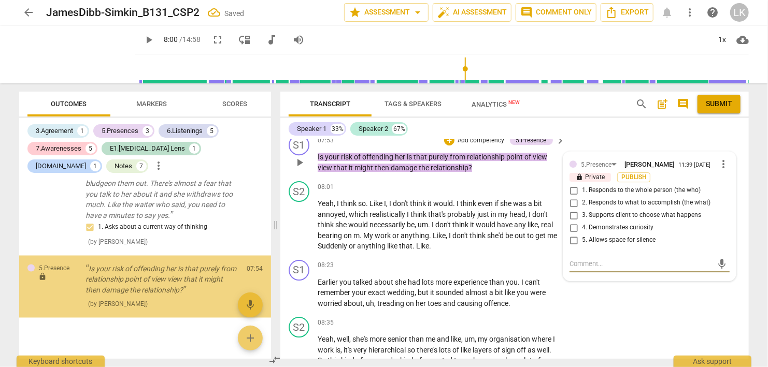
scroll to position [2819, 0]
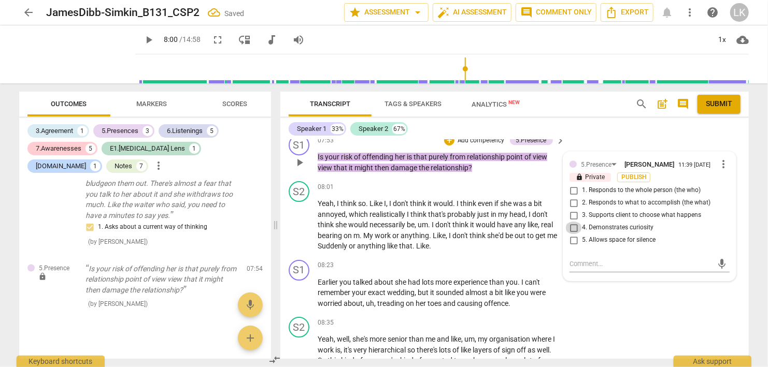
click at [573, 222] on input "4. Demonstrates curiosity" at bounding box center [573, 228] width 17 height 12
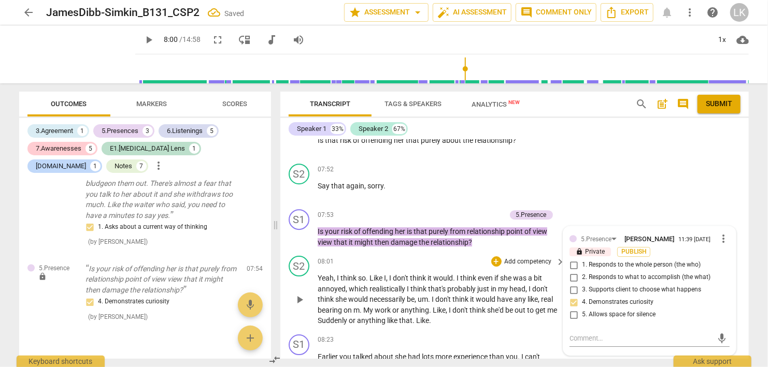
scroll to position [1595, 0]
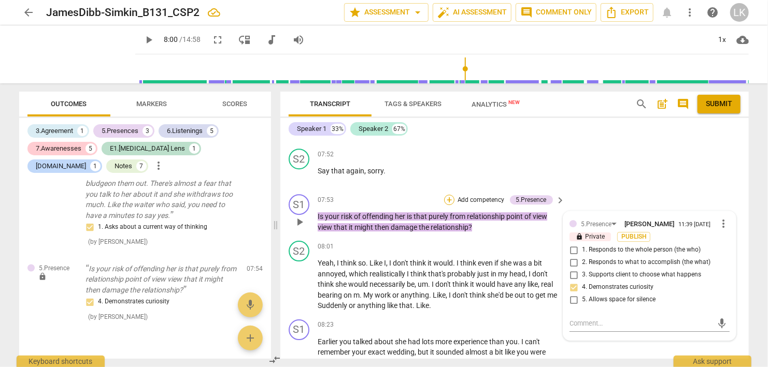
click at [450, 195] on div "+" at bounding box center [449, 200] width 10 height 10
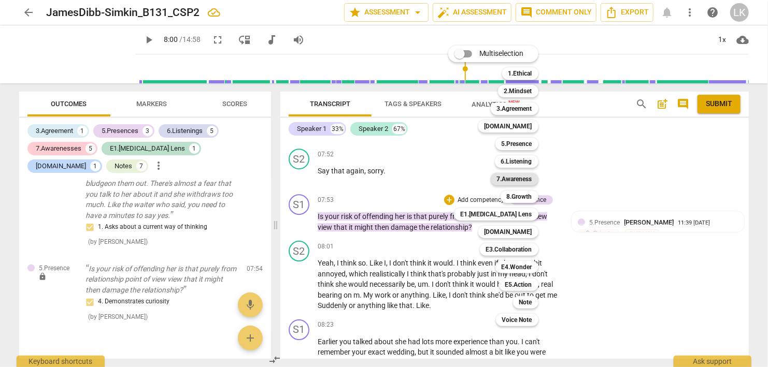
click at [505, 180] on b "7.Awareness" at bounding box center [514, 179] width 35 height 12
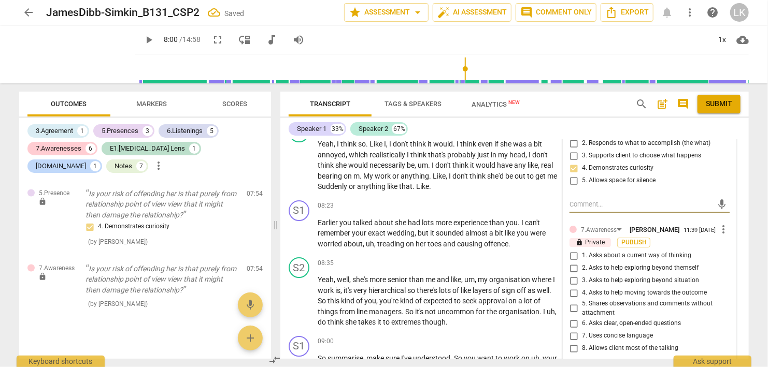
scroll to position [1714, 0]
click at [573, 250] on input "1. Asks about a current way of thinking" at bounding box center [573, 256] width 17 height 12
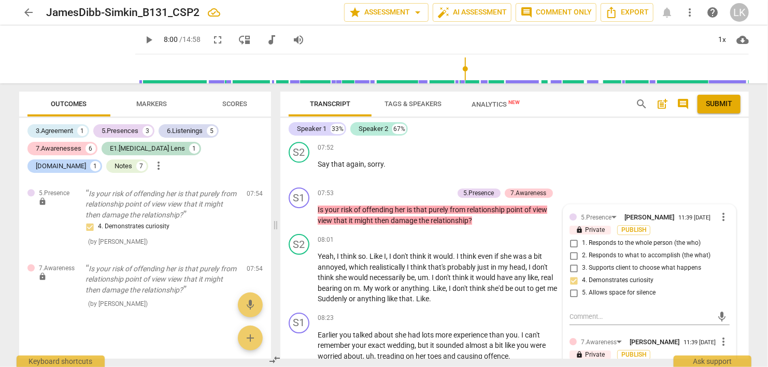
scroll to position [1595, 0]
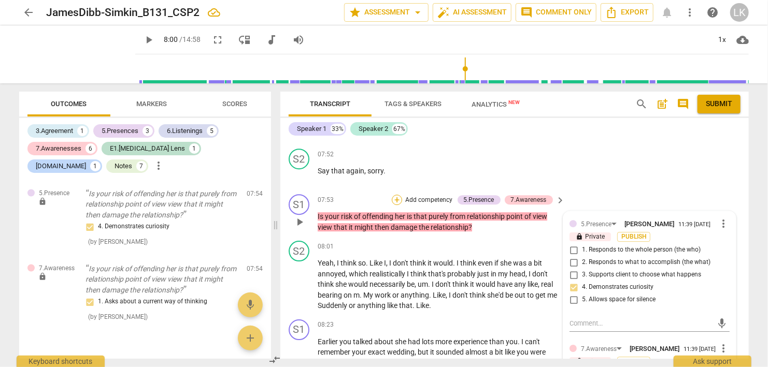
click at [393, 195] on div "+" at bounding box center [397, 200] width 10 height 10
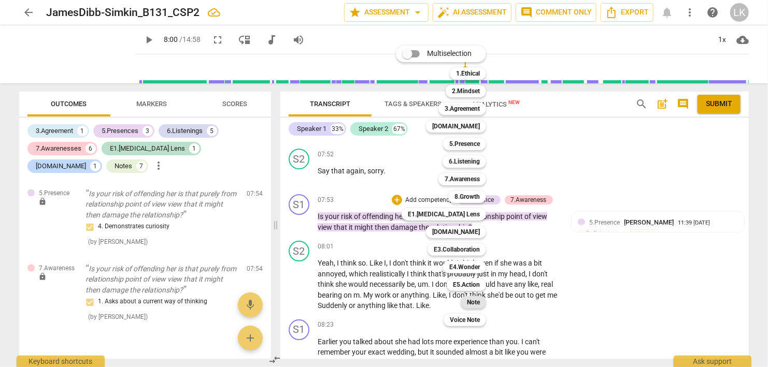
click at [473, 299] on b "Note" at bounding box center [473, 302] width 13 height 12
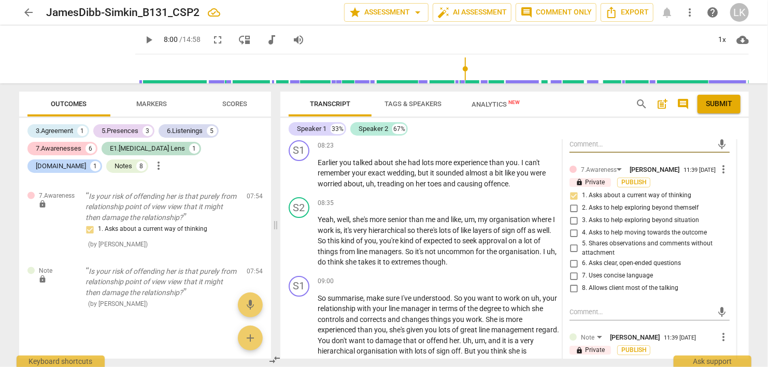
scroll to position [1834, 0]
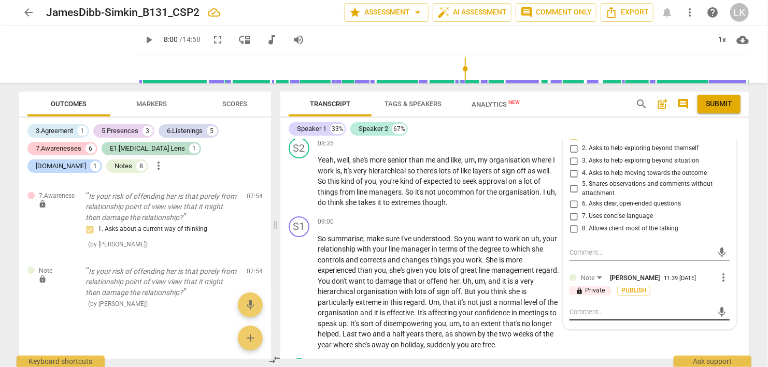
click at [575, 307] on textarea at bounding box center [640, 312] width 143 height 10
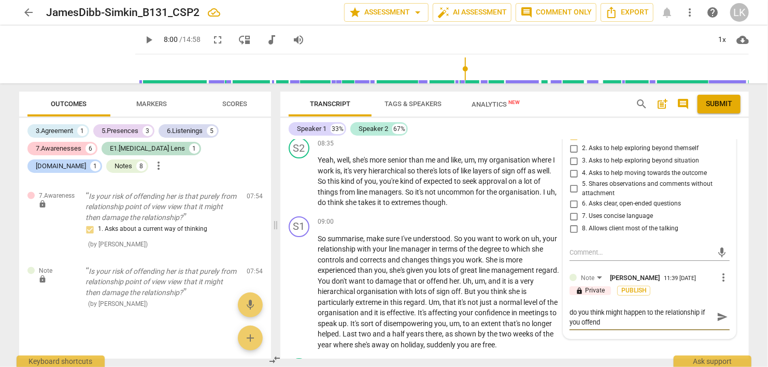
scroll to position [0, 0]
drag, startPoint x: 721, startPoint y: 307, endPoint x: 715, endPoint y: 314, distance: 9.9
click at [723, 316] on span "send" at bounding box center [721, 322] width 15 height 12
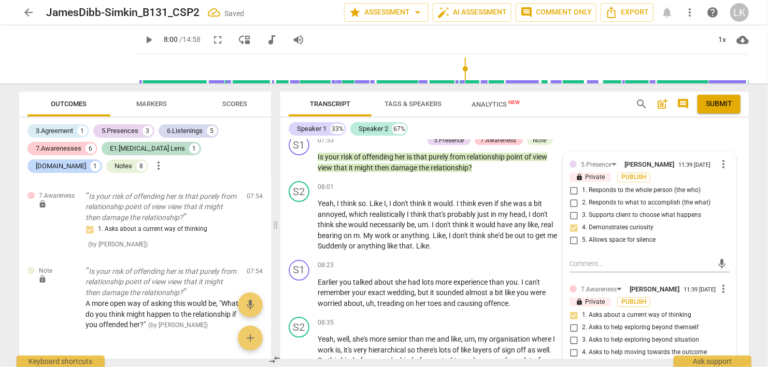
scroll to position [1595, 0]
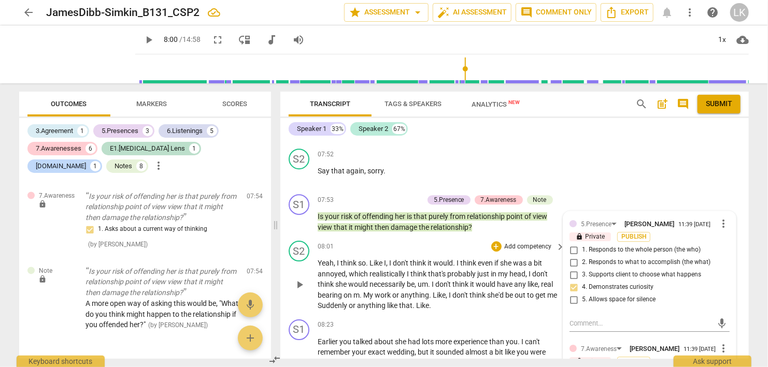
click at [306, 279] on span "play_arrow" at bounding box center [299, 285] width 17 height 12
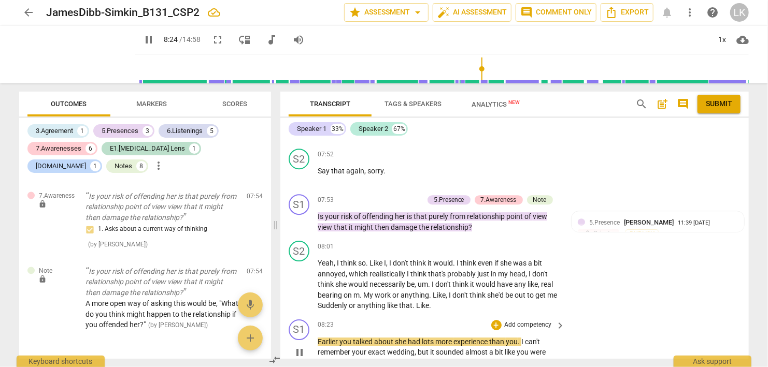
scroll to position [1655, 0]
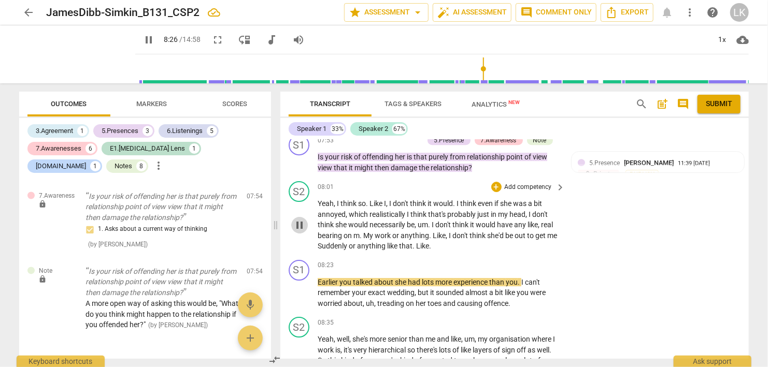
click at [300, 219] on span "pause" at bounding box center [299, 225] width 12 height 12
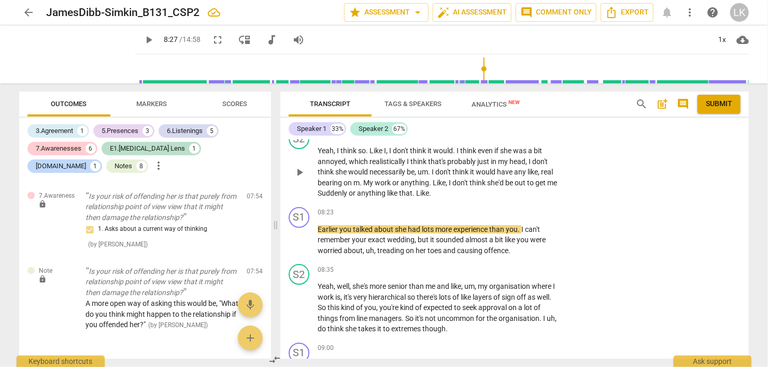
scroll to position [1714, 0]
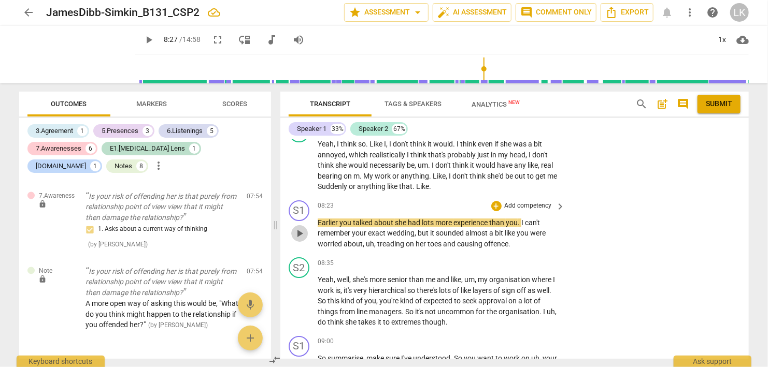
click at [301, 227] on span "play_arrow" at bounding box center [299, 233] width 12 height 12
click at [301, 227] on span "pause" at bounding box center [299, 233] width 12 height 12
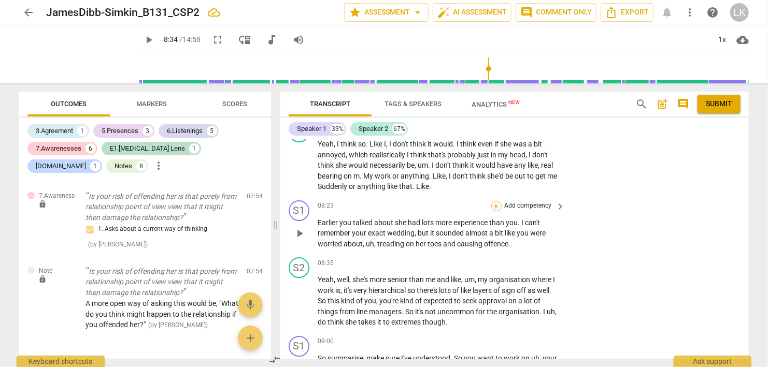
click at [495, 201] on div "+" at bounding box center [496, 206] width 10 height 10
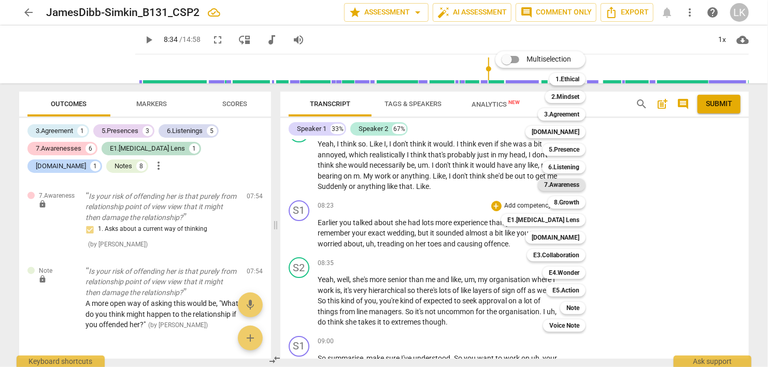
click at [545, 183] on b "7.Awareness" at bounding box center [561, 185] width 35 height 12
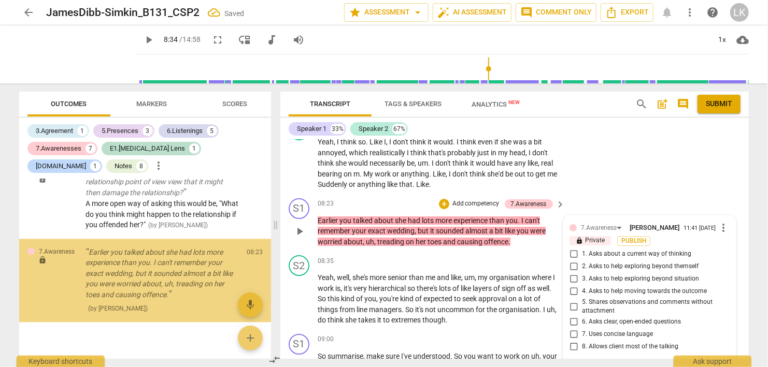
scroll to position [3067, 0]
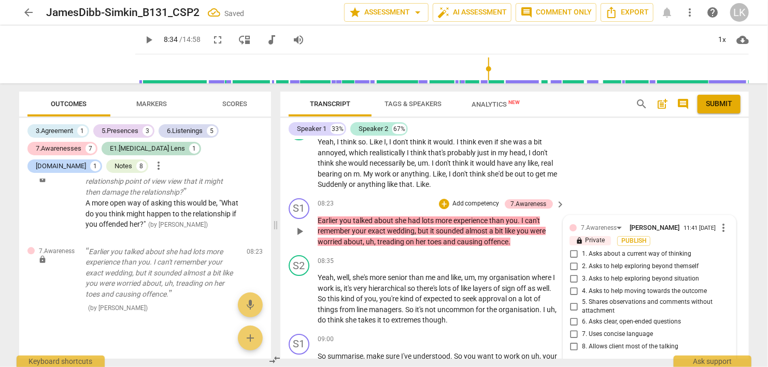
click at [572, 300] on input "5. Shares observations and comments without attachment" at bounding box center [573, 306] width 17 height 12
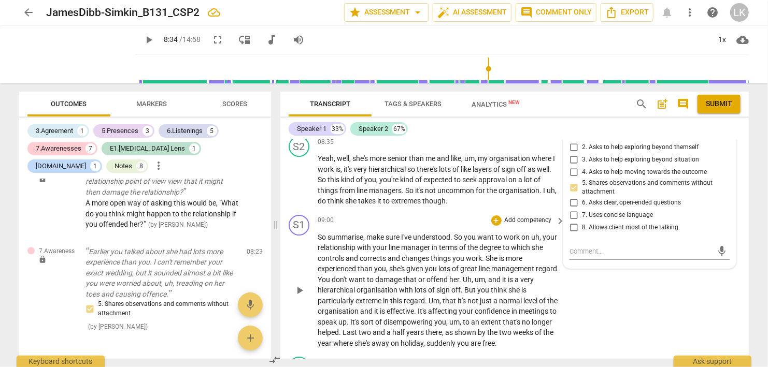
scroll to position [1776, 0]
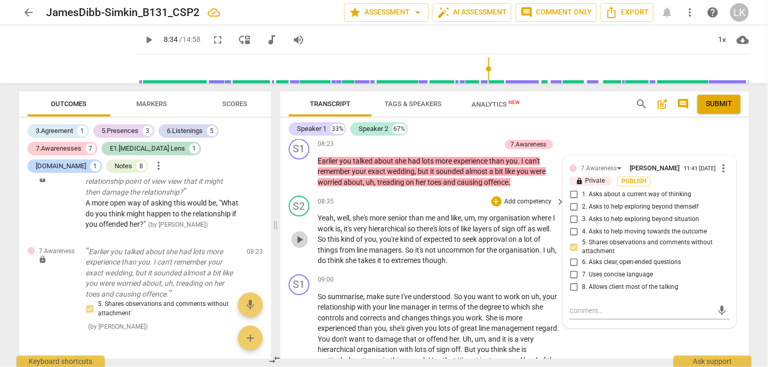
click at [302, 234] on span "play_arrow" at bounding box center [299, 240] width 12 height 12
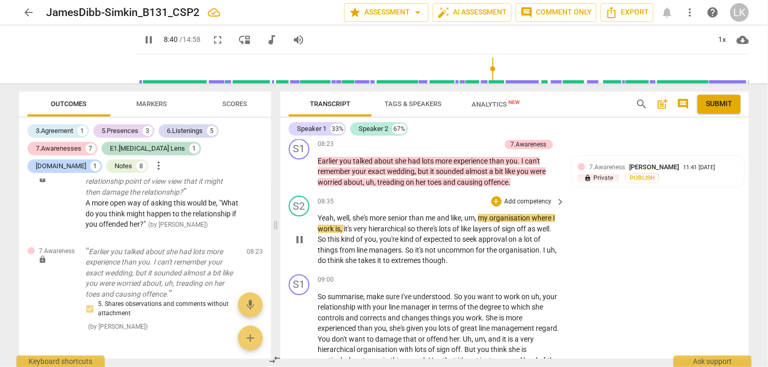
click at [299, 234] on span "pause" at bounding box center [299, 240] width 12 height 12
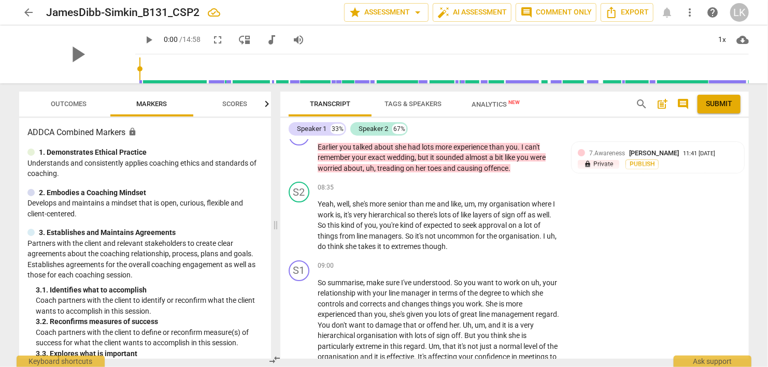
scroll to position [1730, 0]
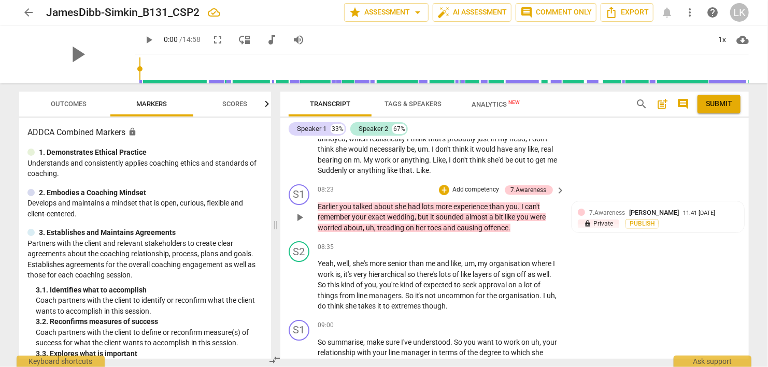
click at [298, 211] on span "play_arrow" at bounding box center [299, 217] width 12 height 12
click at [301, 279] on span "pause" at bounding box center [299, 285] width 12 height 12
click at [301, 279] on span "play_arrow" at bounding box center [299, 285] width 12 height 12
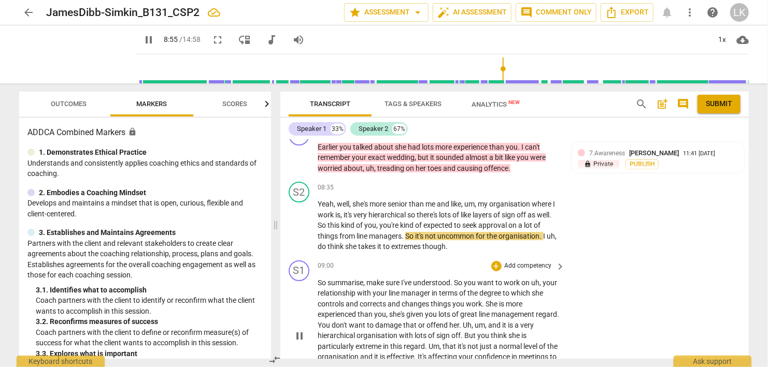
scroll to position [1849, 0]
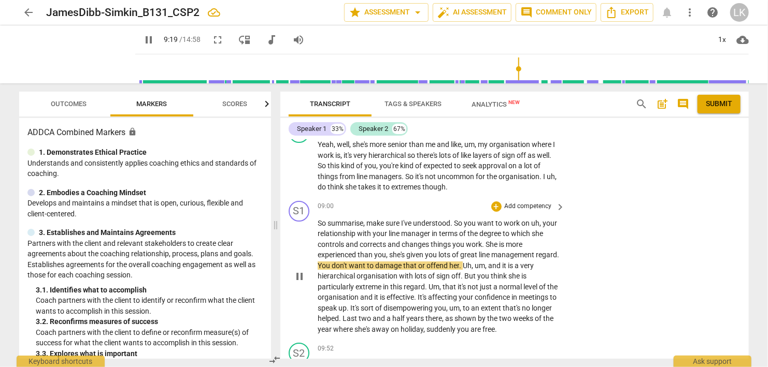
click at [301, 270] on span "pause" at bounding box center [299, 276] width 12 height 12
click at [301, 270] on span "play_arrow" at bounding box center [299, 276] width 12 height 12
click at [301, 270] on span "pause" at bounding box center [299, 276] width 12 height 12
click at [498, 201] on div "+" at bounding box center [496, 206] width 10 height 10
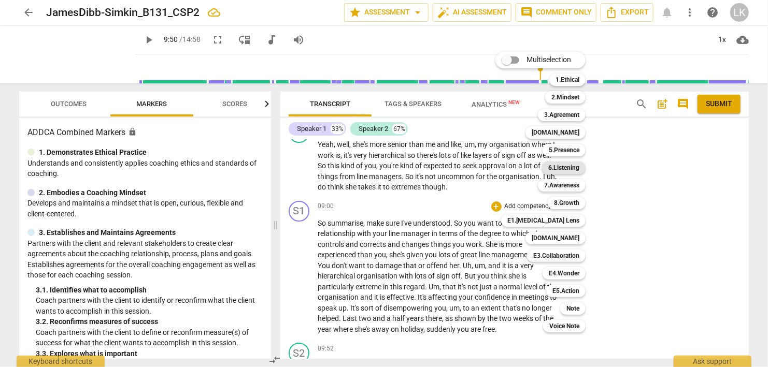
click at [560, 167] on b "6.Listening" at bounding box center [563, 168] width 31 height 12
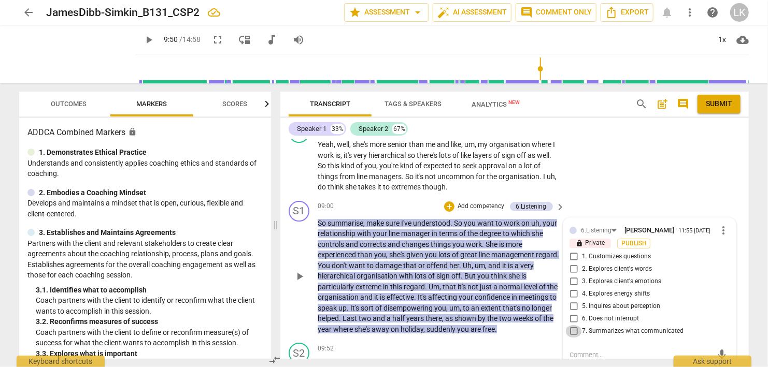
click at [575, 325] on input "7. Summarizes what communicated" at bounding box center [573, 331] width 17 height 12
click at [581, 350] on textarea at bounding box center [640, 355] width 143 height 10
click at [725, 354] on span "send" at bounding box center [721, 359] width 11 height 11
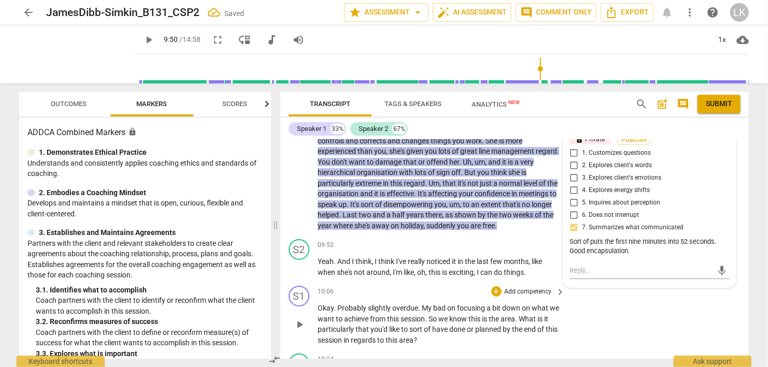
scroll to position [1969, 0]
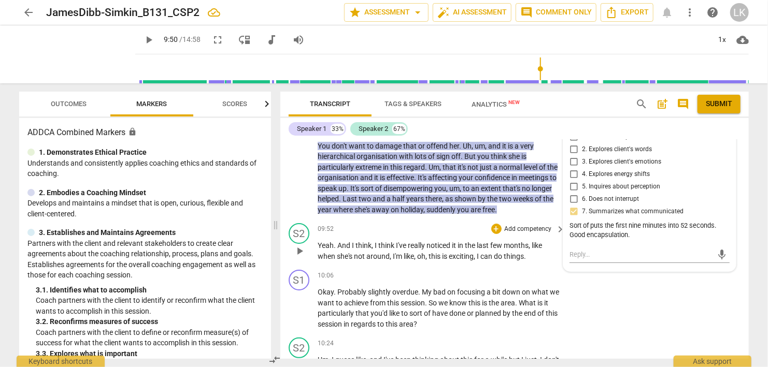
click at [300, 245] on span "play_arrow" at bounding box center [299, 251] width 12 height 12
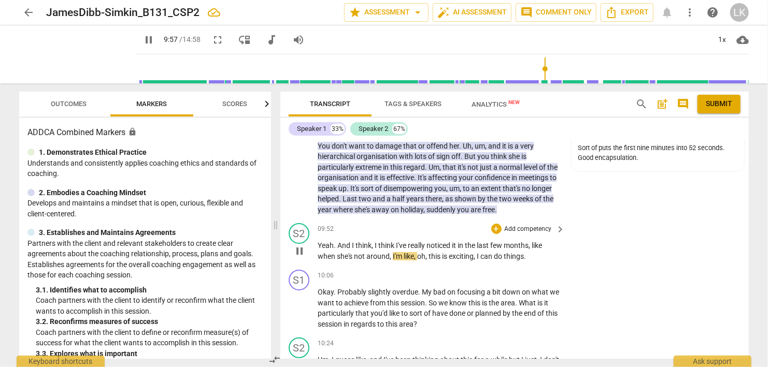
scroll to position [2029, 0]
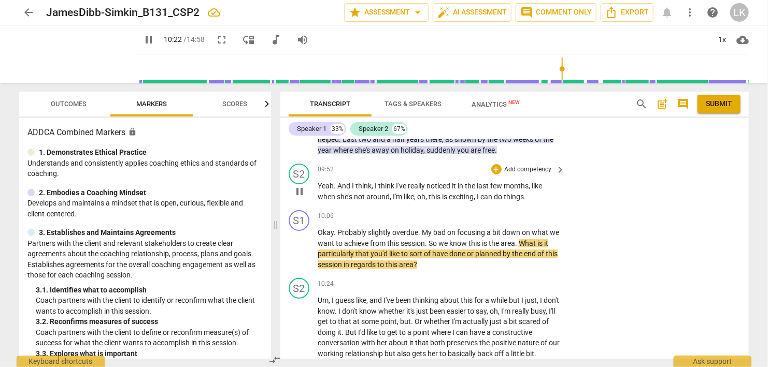
click at [300, 243] on span "pause" at bounding box center [299, 249] width 12 height 12
click at [496, 211] on div "+" at bounding box center [496, 216] width 10 height 10
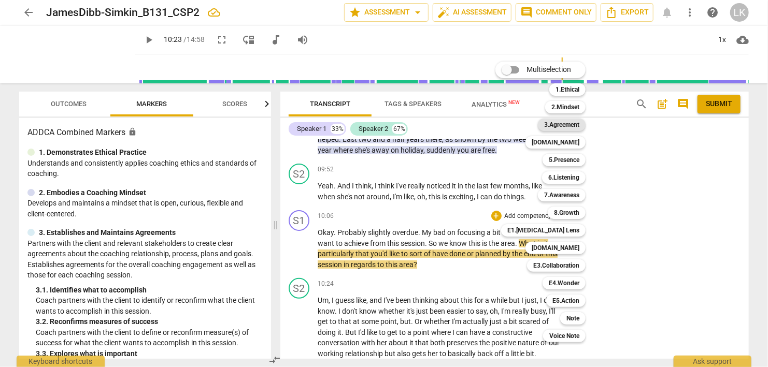
click at [553, 128] on b "3.Agreement" at bounding box center [561, 125] width 35 height 12
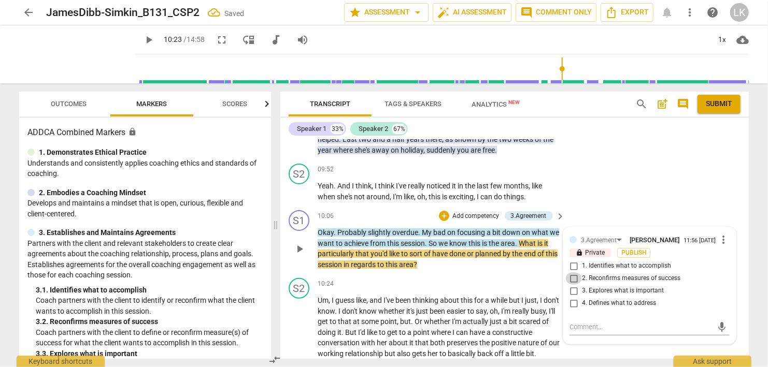
click at [573, 272] on input "2. Reconfirms measures of success" at bounding box center [573, 278] width 17 height 12
click at [581, 322] on textarea at bounding box center [640, 327] width 143 height 10
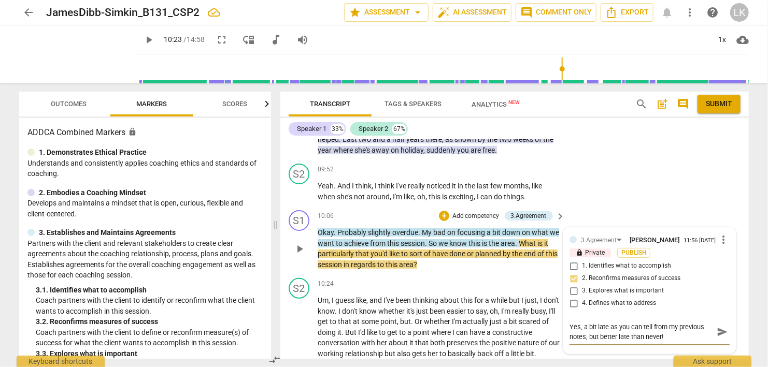
paste textarea "😆"
click at [722, 326] on span "send" at bounding box center [721, 331] width 11 height 11
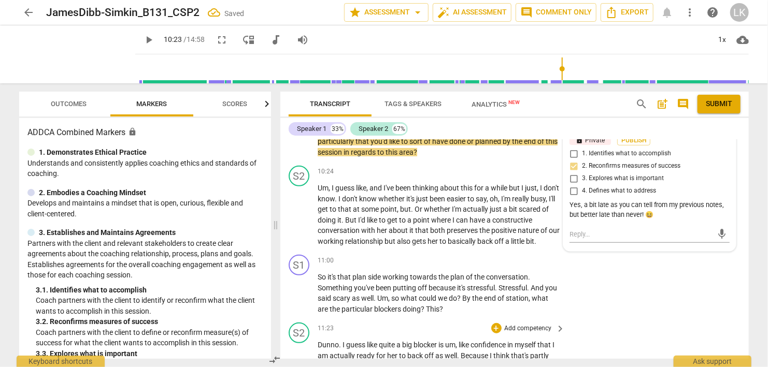
scroll to position [2148, 0]
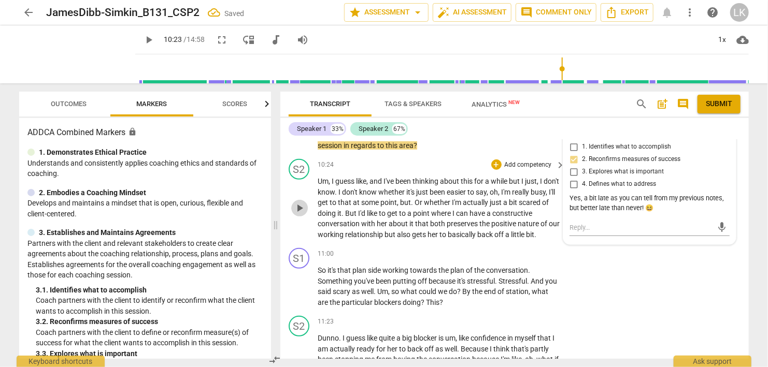
click at [298, 202] on span "play_arrow" at bounding box center [299, 208] width 12 height 12
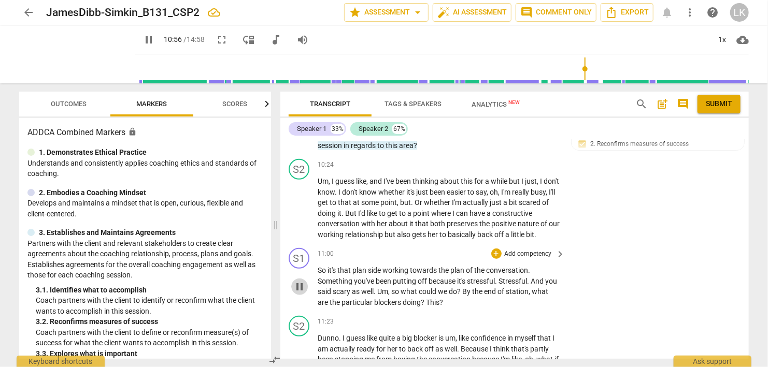
click at [298, 281] on span "pause" at bounding box center [299, 287] width 12 height 12
click at [496, 160] on div "+" at bounding box center [496, 165] width 10 height 10
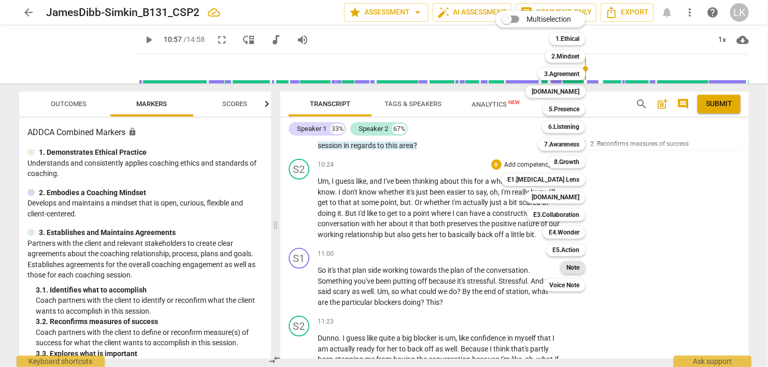
click at [575, 270] on b "Note" at bounding box center [572, 268] width 13 height 12
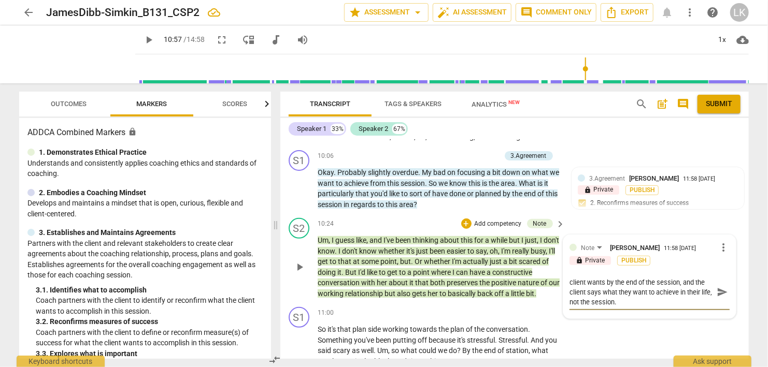
scroll to position [2088, 0]
click at [723, 287] on span "send" at bounding box center [721, 292] width 11 height 11
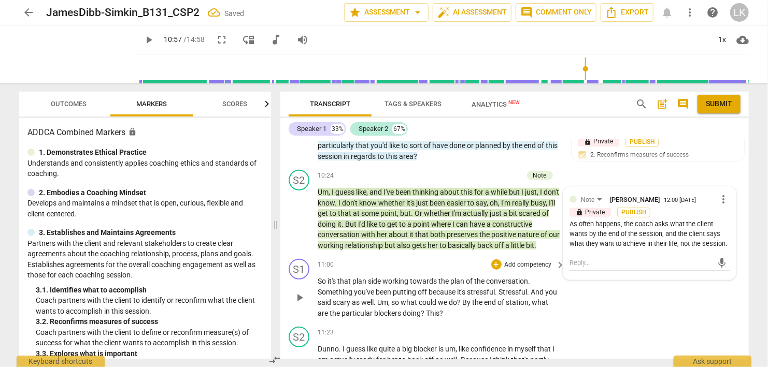
scroll to position [2148, 0]
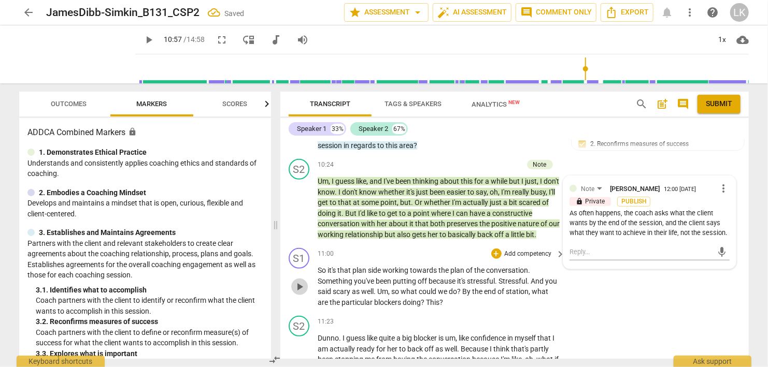
click at [302, 282] on span "play_arrow" at bounding box center [299, 287] width 12 height 12
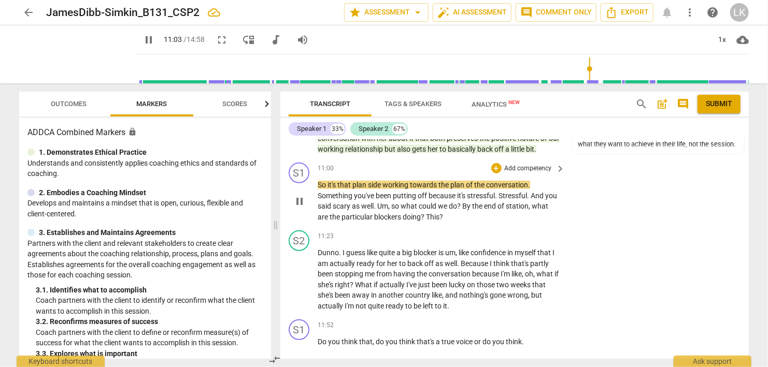
scroll to position [2207, 0]
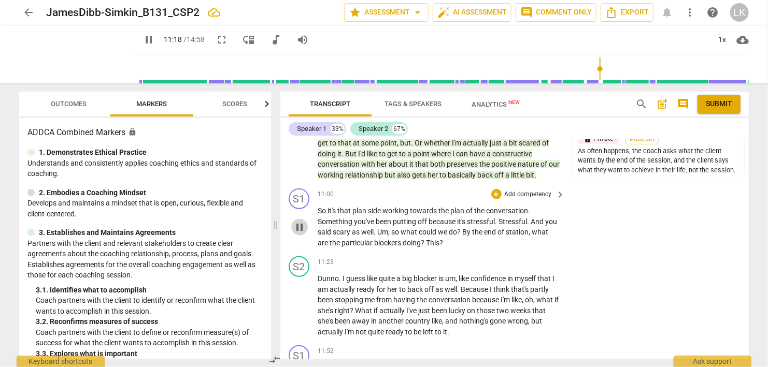
click at [299, 224] on span "pause" at bounding box center [299, 227] width 12 height 12
click at [495, 190] on div "+" at bounding box center [496, 194] width 10 height 10
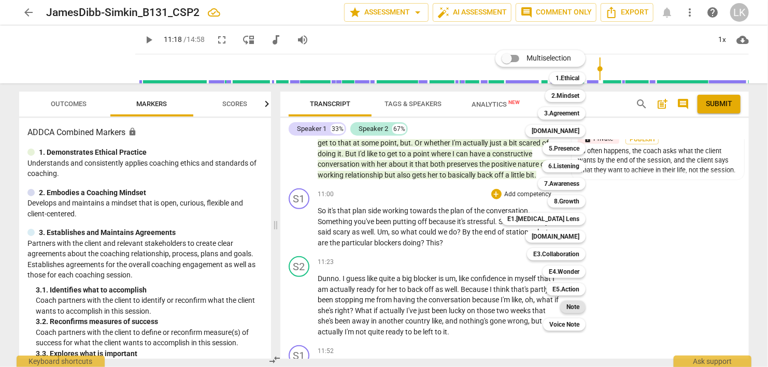
click at [568, 305] on b "Note" at bounding box center [572, 307] width 13 height 12
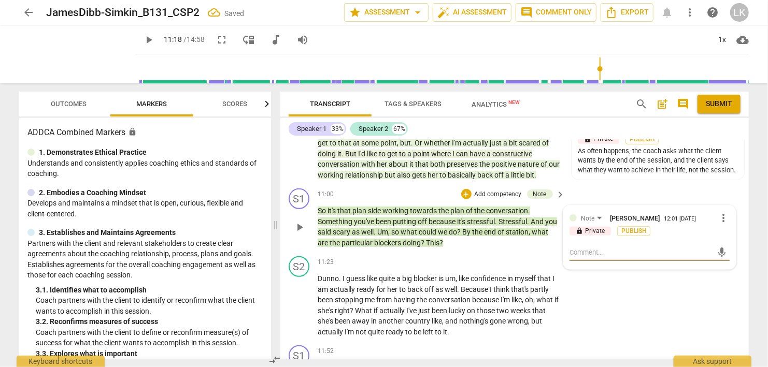
click at [583, 249] on textarea at bounding box center [640, 253] width 143 height 10
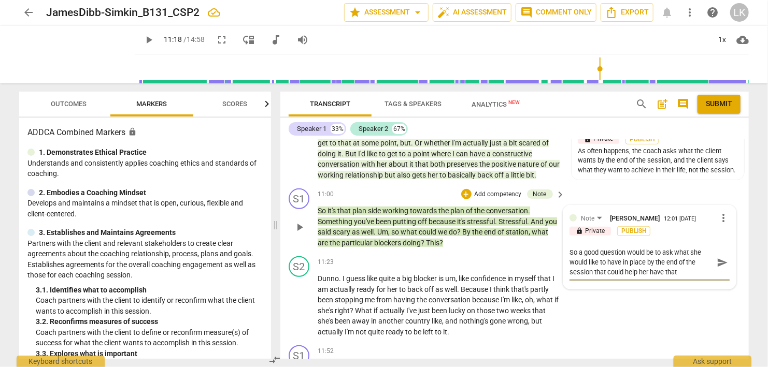
scroll to position [9, 0]
click at [718, 257] on span "send" at bounding box center [721, 262] width 11 height 11
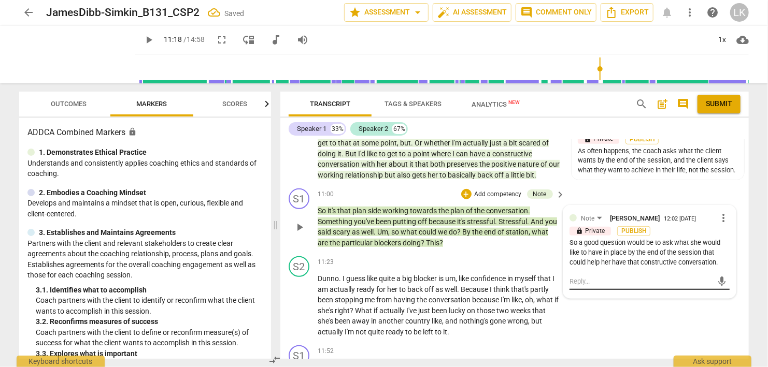
scroll to position [0, 0]
click at [299, 222] on span "play_arrow" at bounding box center [299, 227] width 12 height 12
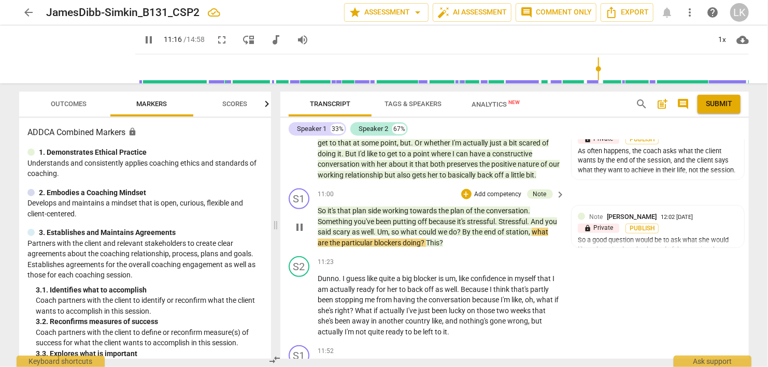
click at [299, 222] on span "pause" at bounding box center [299, 227] width 12 height 12
click at [463, 191] on div "+" at bounding box center [466, 194] width 10 height 10
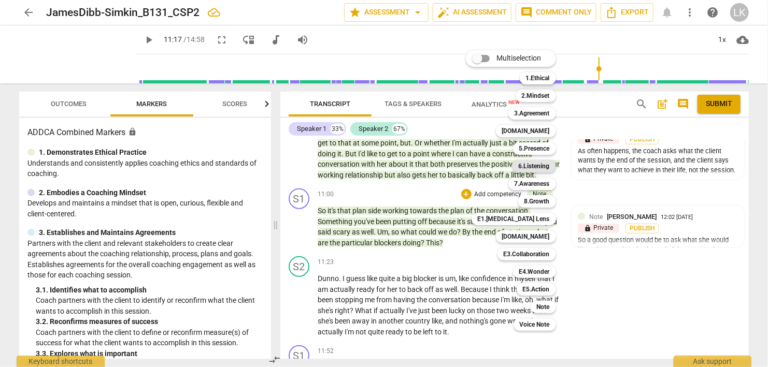
click at [524, 165] on b "6.Listening" at bounding box center [533, 166] width 31 height 12
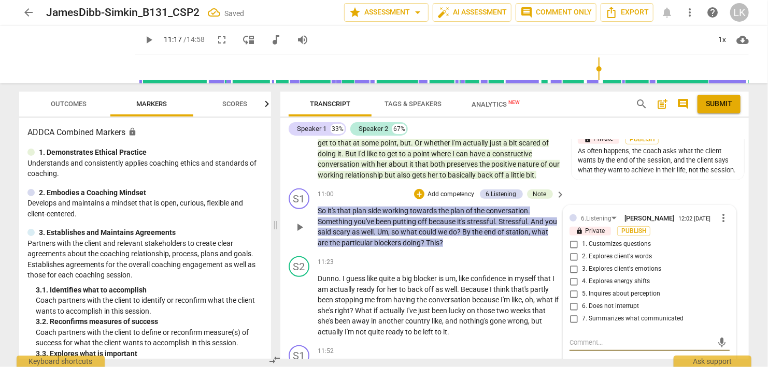
click at [582, 338] on textarea at bounding box center [640, 343] width 143 height 10
click at [575, 316] on input "7. Summarizes what communicated" at bounding box center [573, 319] width 17 height 12
click at [700, 328] on div "I think your first sentence here was spot on." at bounding box center [649, 333] width 160 height 10
click at [698, 331] on div "I think your first sentence here was spot on." at bounding box center [649, 333] width 160 height 10
click at [720, 212] on span "more_vert" at bounding box center [723, 218] width 12 height 12
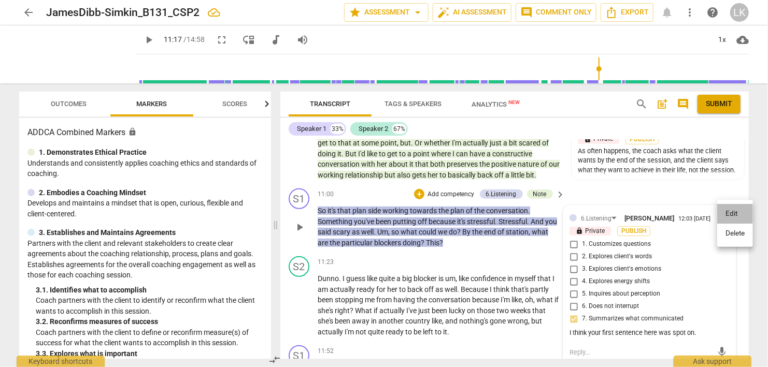
click at [720, 212] on li "Edit" at bounding box center [735, 214] width 36 height 20
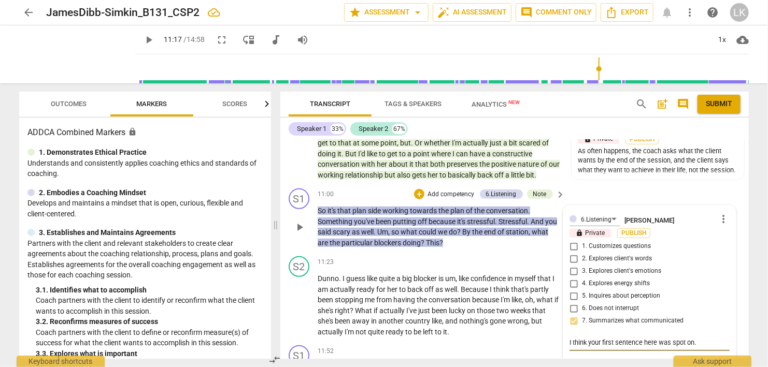
click at [700, 339] on textarea "I think your first sentence here was spot on." at bounding box center [649, 343] width 160 height 10
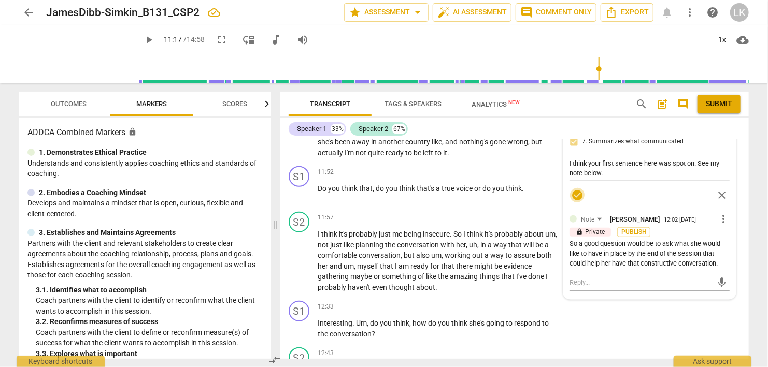
click at [577, 194] on span "check_circle" at bounding box center [577, 195] width 12 height 12
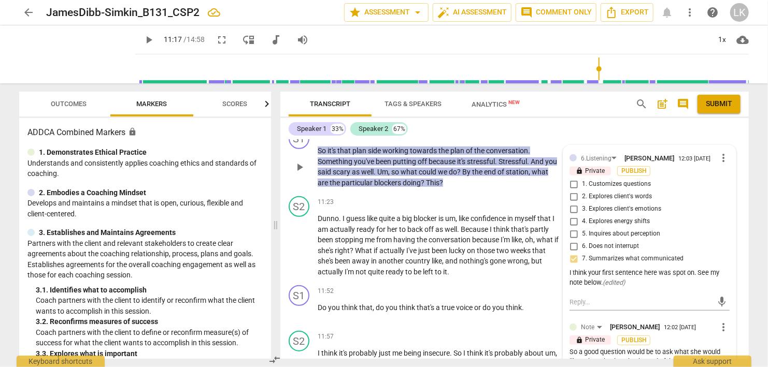
scroll to position [2207, 0]
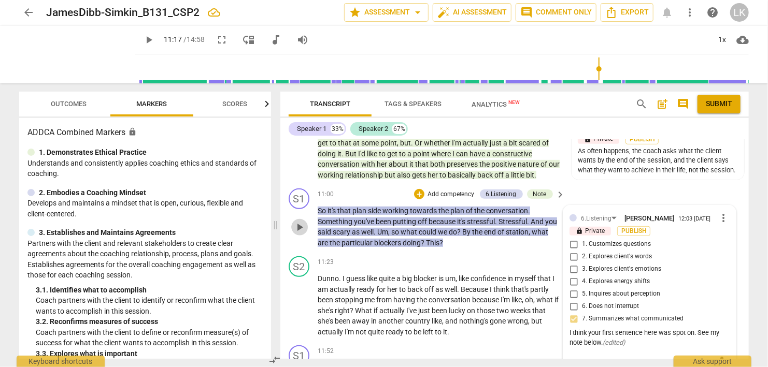
click at [302, 221] on span "play_arrow" at bounding box center [299, 227] width 12 height 12
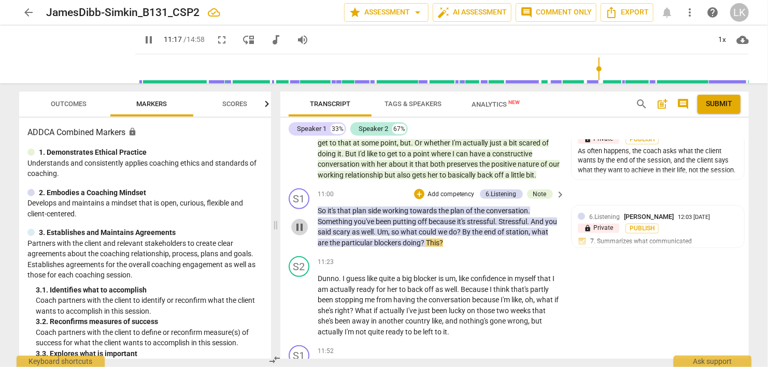
click at [302, 221] on span "pause" at bounding box center [299, 227] width 12 height 12
click at [635, 252] on div "S2 play_arrow pause 11:23 + Add competency keyboard_arrow_right Dunno . I guess…" at bounding box center [514, 296] width 468 height 89
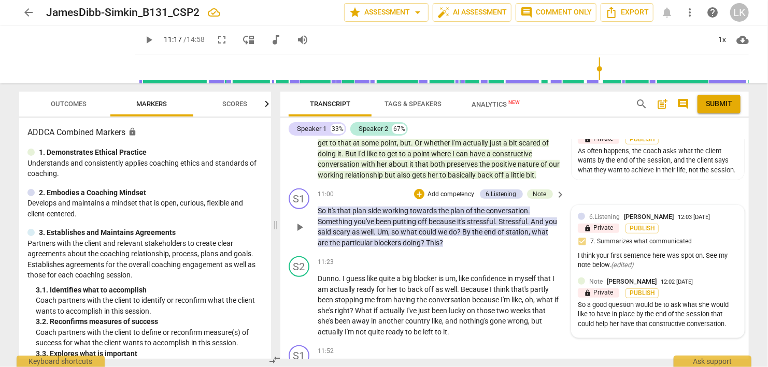
click at [714, 300] on div "So a good question would be to ask what she would like to have in place by the …" at bounding box center [657, 314] width 160 height 29
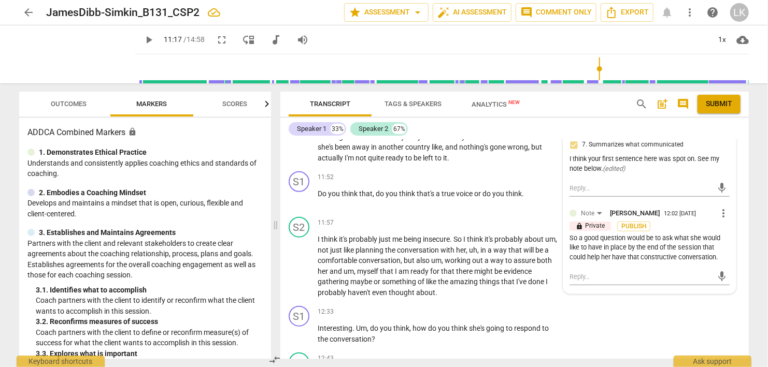
scroll to position [2386, 0]
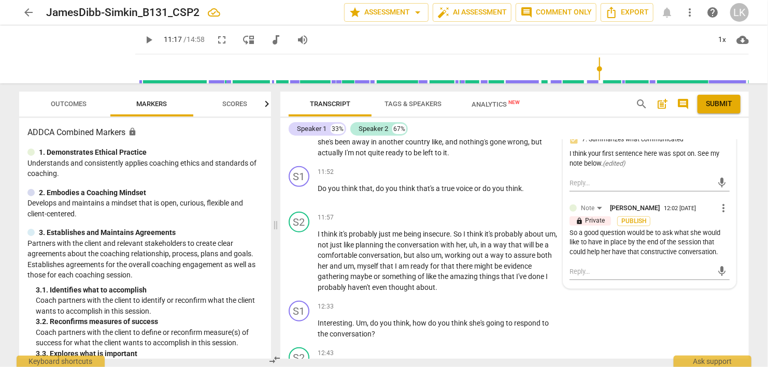
click at [726, 202] on span "more_vert" at bounding box center [723, 208] width 12 height 12
click at [725, 207] on li "Edit" at bounding box center [735, 204] width 36 height 20
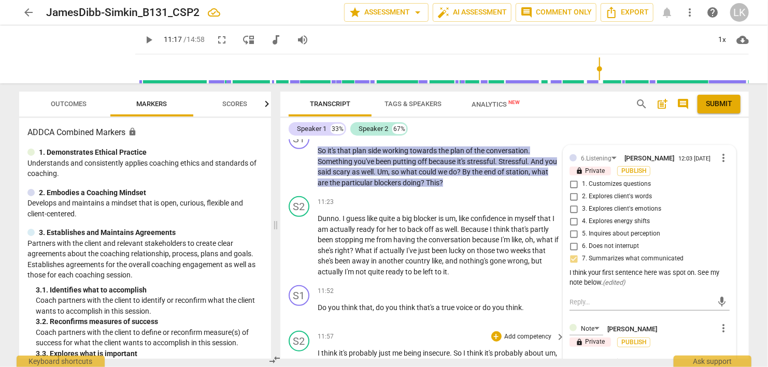
scroll to position [2327, 0]
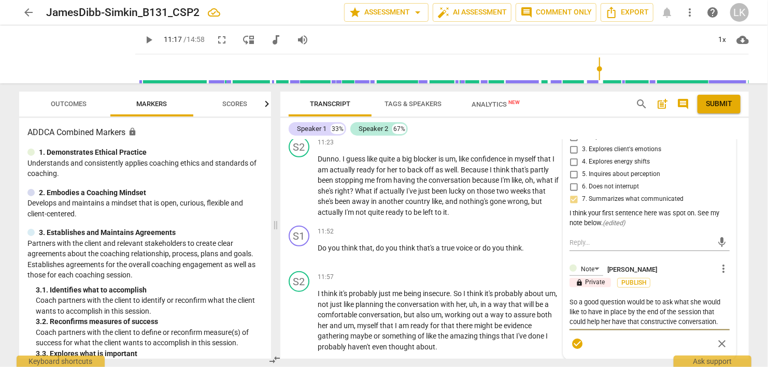
drag, startPoint x: 571, startPoint y: 300, endPoint x: 718, endPoint y: 322, distance: 149.3
click at [718, 322] on textarea "So a good question would be to ask what she would like to have in place by the …" at bounding box center [649, 312] width 160 height 30
click at [575, 343] on span "check_circle" at bounding box center [577, 344] width 12 height 12
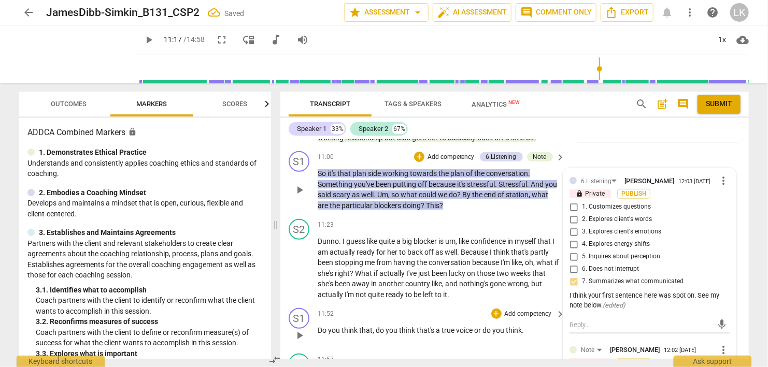
scroll to position [2267, 0]
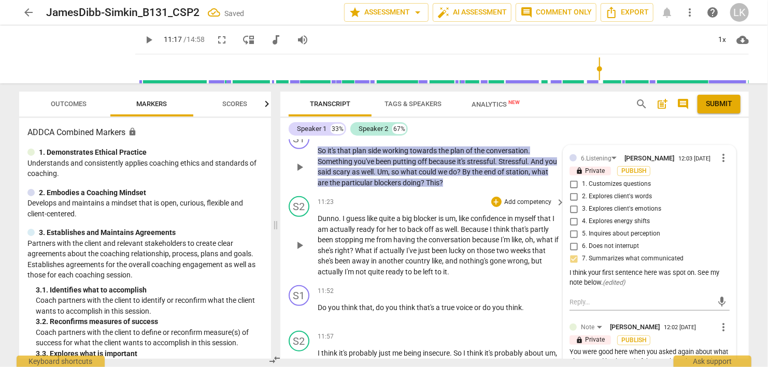
click at [299, 243] on span "play_arrow" at bounding box center [299, 245] width 12 height 12
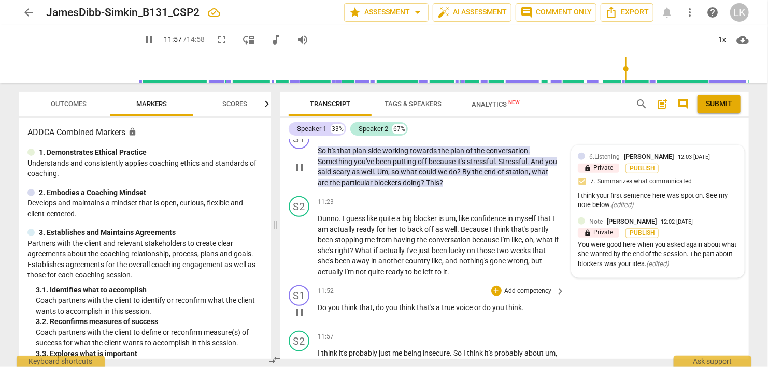
scroll to position [2386, 0]
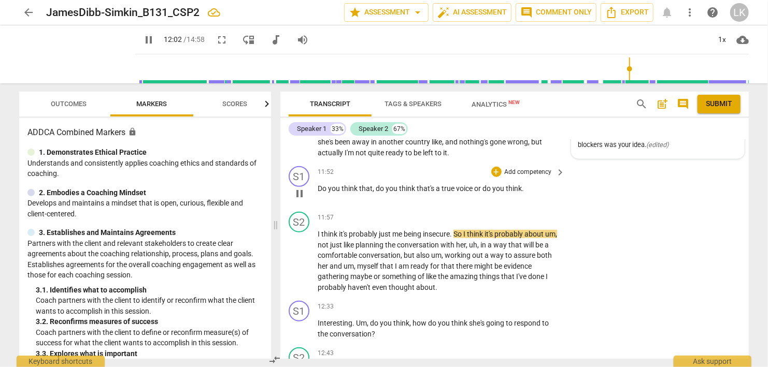
click at [297, 192] on span "pause" at bounding box center [299, 193] width 12 height 12
click at [496, 169] on div "+" at bounding box center [496, 172] width 10 height 10
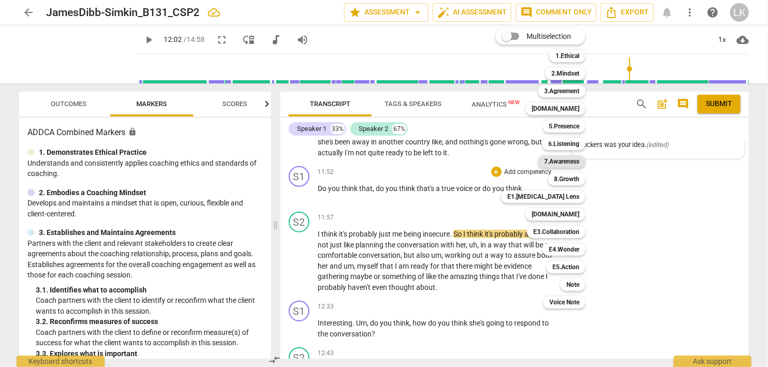
click at [551, 159] on b "7.Awareness" at bounding box center [561, 161] width 35 height 12
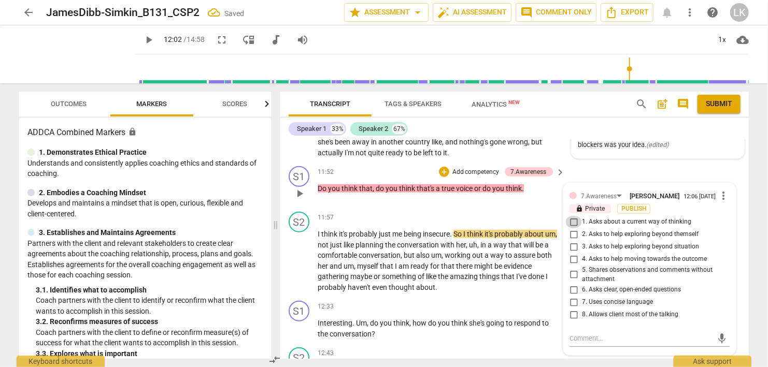
click at [572, 219] on input "1. Asks about a current way of thinking" at bounding box center [573, 222] width 17 height 12
